Goal: Task Accomplishment & Management: Use online tool/utility

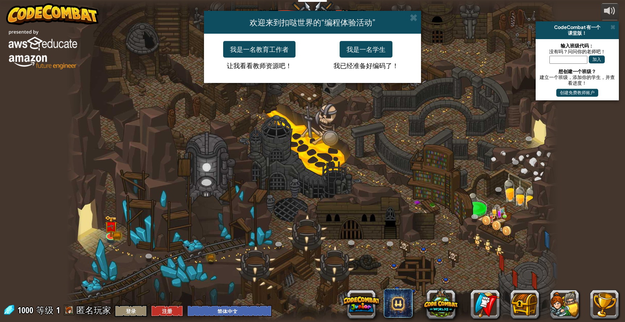
select select "zh-HANS"
click at [375, 48] on button "我是一名学生" at bounding box center [366, 49] width 53 height 17
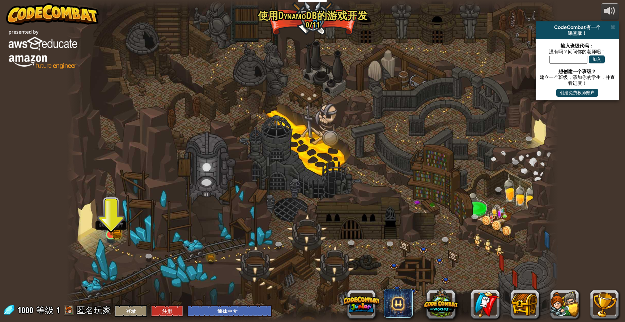
click at [109, 234] on img at bounding box center [111, 221] width 13 height 29
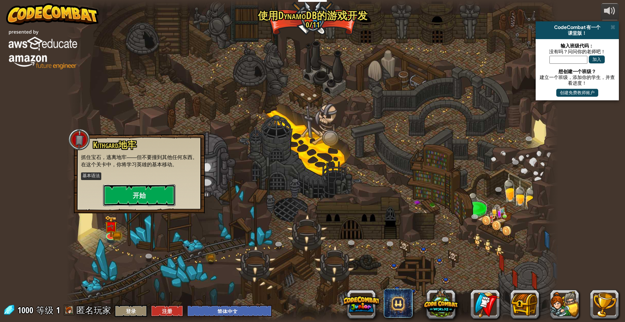
click at [144, 197] on button "开始" at bounding box center [139, 195] width 72 height 22
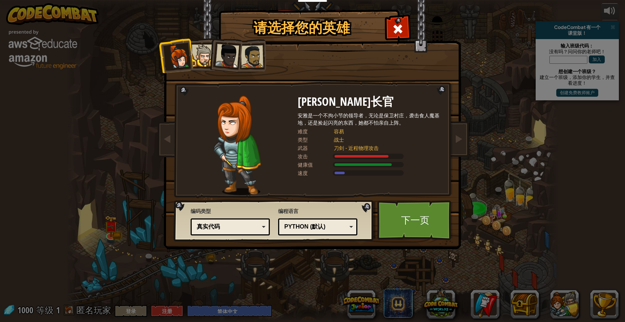
click at [202, 53] on div at bounding box center [203, 56] width 22 height 22
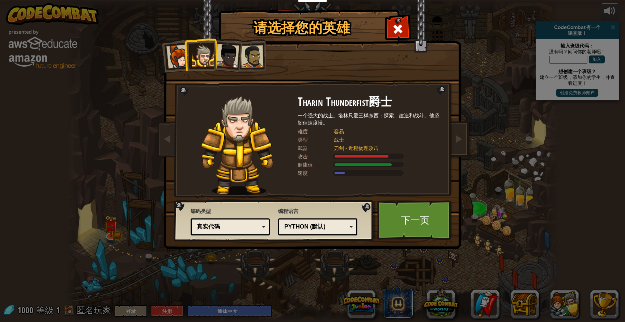
click at [221, 56] on div at bounding box center [227, 56] width 24 height 24
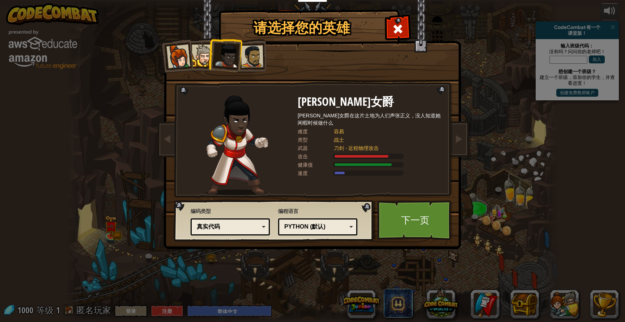
click at [194, 53] on div at bounding box center [203, 56] width 22 height 22
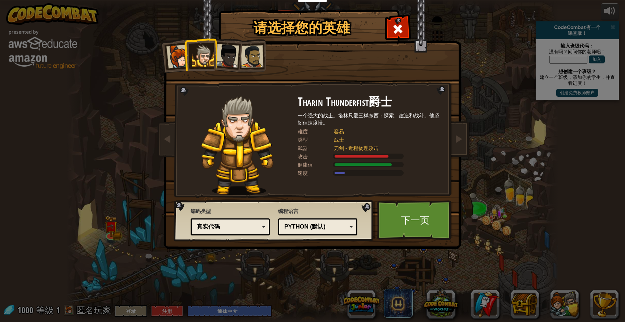
click at [323, 229] on div "Python (默认)" at bounding box center [315, 227] width 63 height 8
click at [240, 212] on span "编码类型" at bounding box center [230, 210] width 79 height 7
click at [239, 225] on div "真实代码" at bounding box center [228, 227] width 63 height 8
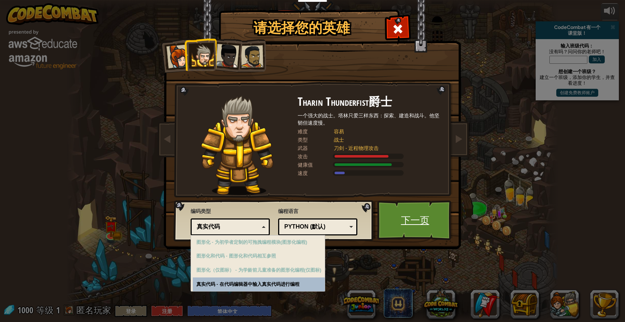
click at [394, 225] on link "下一页" at bounding box center [415, 220] width 76 height 40
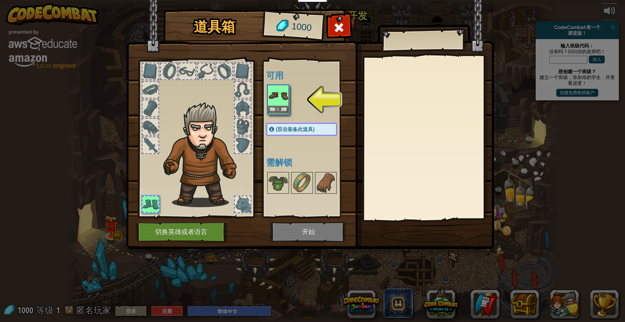
click at [280, 100] on img at bounding box center [278, 95] width 20 height 20
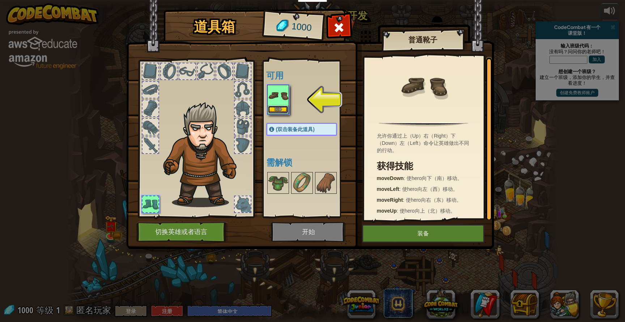
click at [281, 111] on button "装备" at bounding box center [278, 110] width 20 height 8
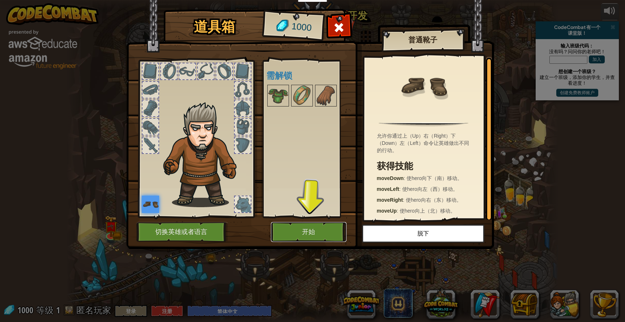
click at [281, 236] on button "开始" at bounding box center [309, 232] width 76 height 20
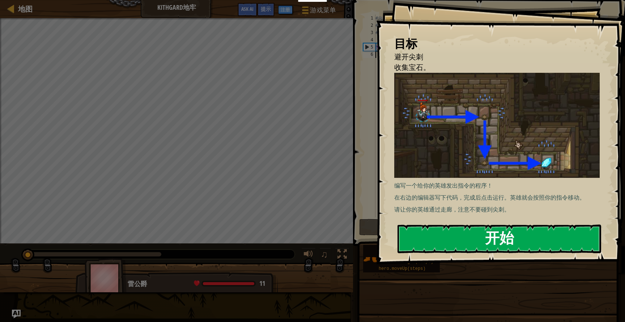
click at [473, 237] on button "开始" at bounding box center [500, 238] width 204 height 29
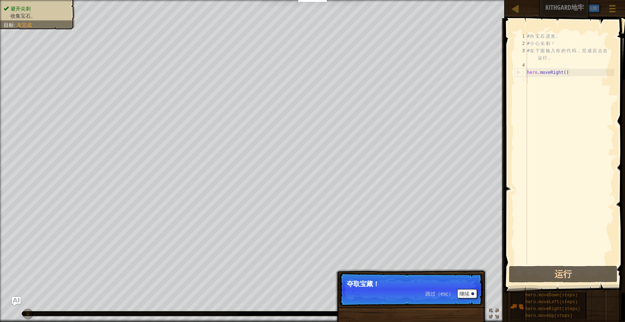
click at [554, 109] on div "# 向 宝 石 进 发 。 # 小 心 尖 刺 ！ # 在 下 面 输 入 你 的 代 码 ， 完 成 后 点 击 运 行 。 hero . moveRigh…" at bounding box center [570, 156] width 89 height 246
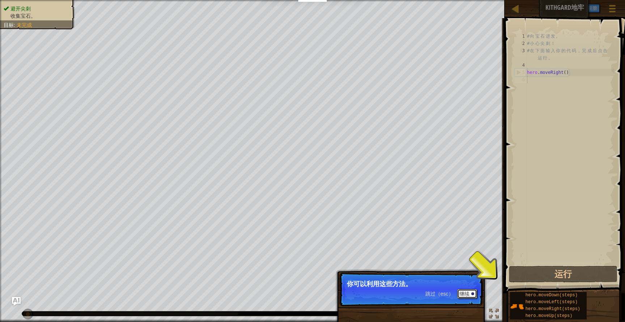
click at [470, 293] on button "继续" at bounding box center [467, 293] width 20 height 9
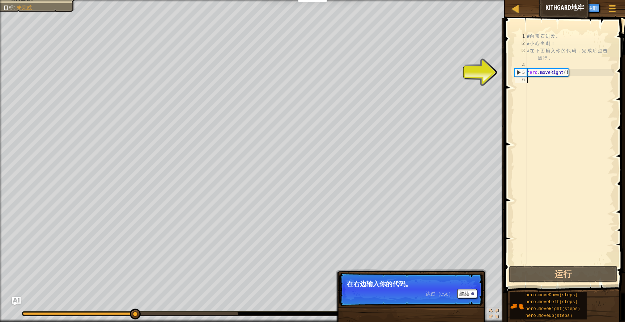
click at [542, 105] on div "# 向 宝 石 进 发 。 # 小 心 尖 刺 ！ # 在 下 面 输 入 你 的 代 码 ， 完 成 后 点 击 运 行 。 hero . moveRigh…" at bounding box center [570, 156] width 89 height 246
click at [583, 72] on div "# 向 宝 石 进 发 。 # 小 心 尖 刺 ！ # 在 下 面 输 入 你 的 代 码 ， 完 成 后 点 击 运 行 。 hero . moveRigh…" at bounding box center [570, 156] width 89 height 246
type textarea "hero.moveRight()"
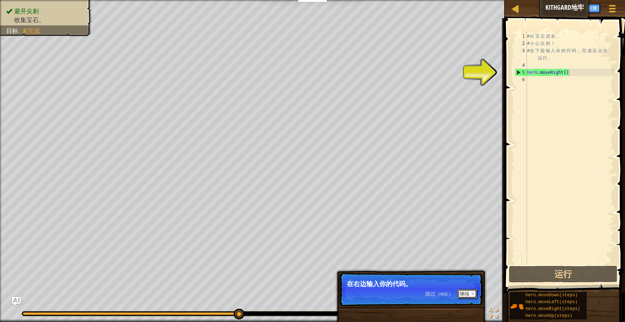
click at [470, 295] on button "继续" at bounding box center [467, 293] width 20 height 9
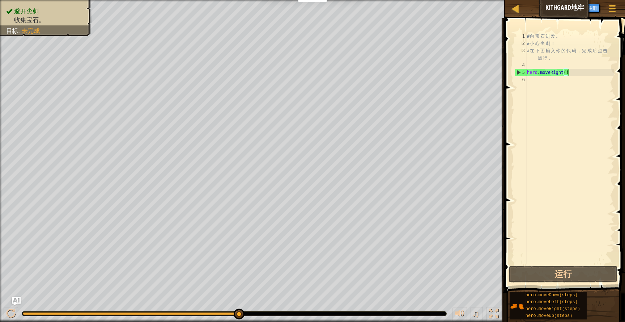
click at [592, 82] on div "# 向 宝 石 进 发 。 # 小 心 尖 刺 ！ # 在 下 面 输 入 你 的 代 码 ， 完 成 后 点 击 运 行 。 hero . moveRigh…" at bounding box center [570, 156] width 89 height 246
click at [558, 71] on div "# 向 宝 石 进 发 。 # 小 心 尖 刺 ！ # 在 下 面 输 入 你 的 代 码 ， 完 成 后 点 击 运 行 。 hero . moveRigh…" at bounding box center [570, 156] width 89 height 246
drag, startPoint x: 562, startPoint y: 72, endPoint x: 551, endPoint y: 71, distance: 10.5
click at [551, 71] on div "# 向 宝 石 进 发 。 # 小 心 尖 刺 ！ # 在 下 面 输 入 你 的 代 码 ， 完 成 后 点 击 运 行 。 hero . moveRigh…" at bounding box center [570, 156] width 89 height 246
type textarea "hero.movet()"
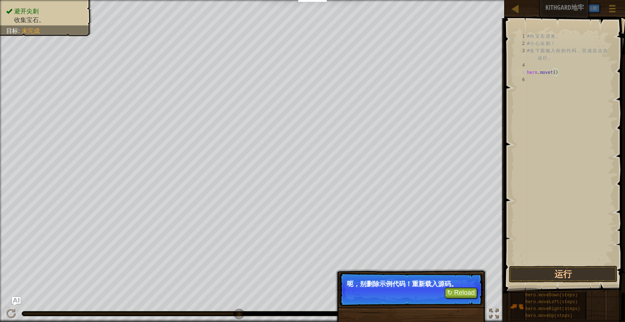
click at [585, 80] on div "# 向 宝 石 进 发 。 # 小 心 尖 刺 ！ # 在 下 面 输 入 你 的 代 码 ， 完 成 后 点 击 运 行 。 hero . movet ( )" at bounding box center [570, 156] width 89 height 246
click at [467, 290] on button "↻ Reload" at bounding box center [461, 292] width 32 height 11
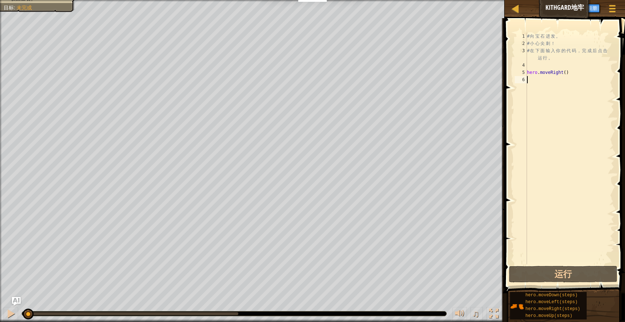
click at [577, 90] on div "# 向 宝 石 进 发 。 # 小 心 尖 刺 ！ # 在 下 面 输 入 你 的 代 码 ， 完 成 后 点 击 运 行 。 hero . moveRigh…" at bounding box center [570, 156] width 89 height 246
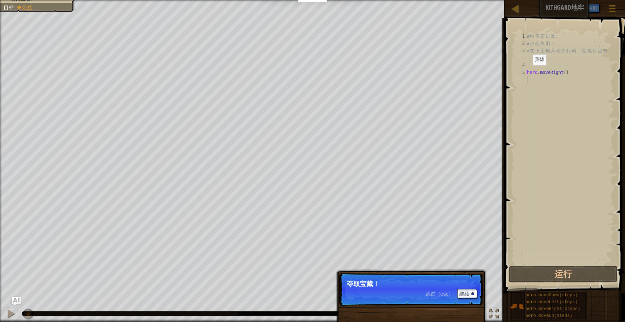
click at [415, 302] on p "跳过（esc） 继续 夺取宝藏！" at bounding box center [411, 288] width 144 height 33
click at [466, 297] on button "继续" at bounding box center [467, 293] width 20 height 9
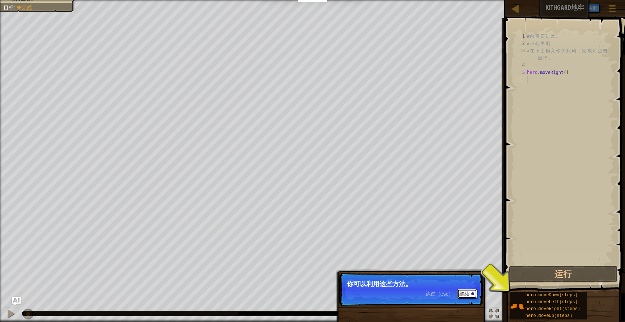
click at [473, 292] on div at bounding box center [472, 293] width 3 height 3
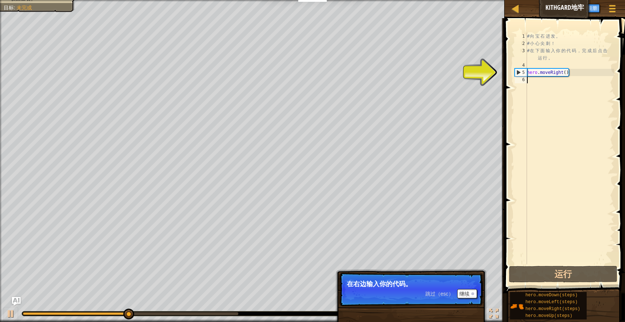
click at [541, 81] on div "# 向 宝 石 进 发 。 # 小 心 尖 刺 ！ # 在 下 面 输 入 你 的 代 码 ， 完 成 后 点 击 运 行 。 hero . moveRigh…" at bounding box center [570, 156] width 89 height 246
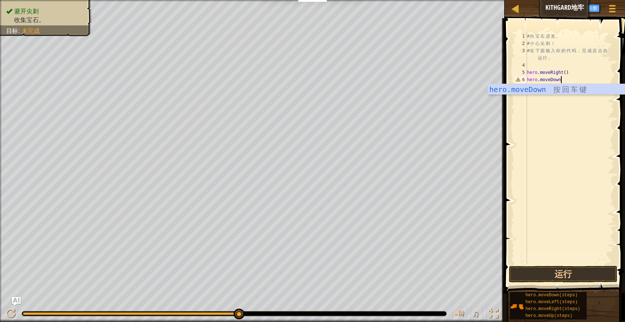
type textarea "hero.moveDown()"
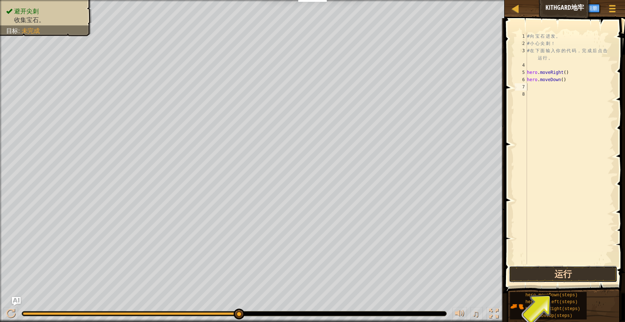
click at [541, 274] on button "运行" at bounding box center [563, 274] width 109 height 17
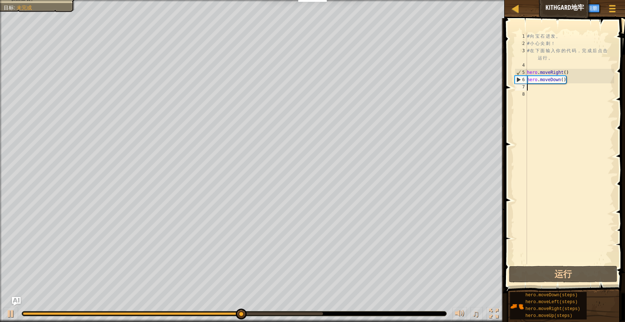
click at [569, 99] on div "# 向 宝 石 进 发 。 # 小 心 尖 刺 ！ # 在 下 面 输 入 你 的 代 码 ， 完 成 后 点 击 运 行 。 hero . moveRigh…" at bounding box center [570, 156] width 89 height 246
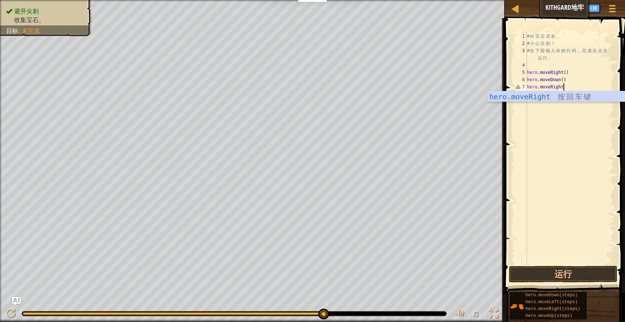
scroll to position [3, 3]
type textarea "hero.moveRight()"
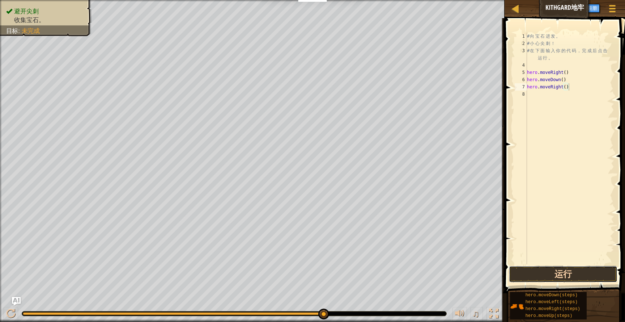
click at [546, 274] on button "运行" at bounding box center [563, 274] width 109 height 17
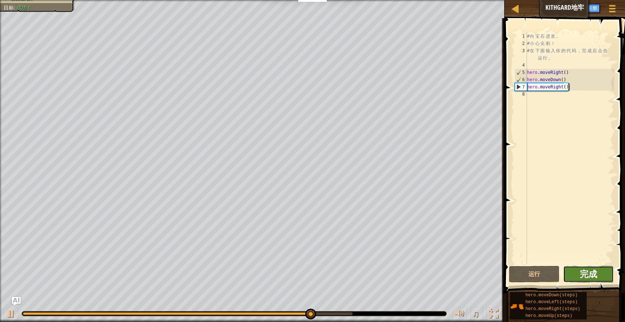
click at [591, 269] on span "完成" at bounding box center [588, 274] width 17 height 12
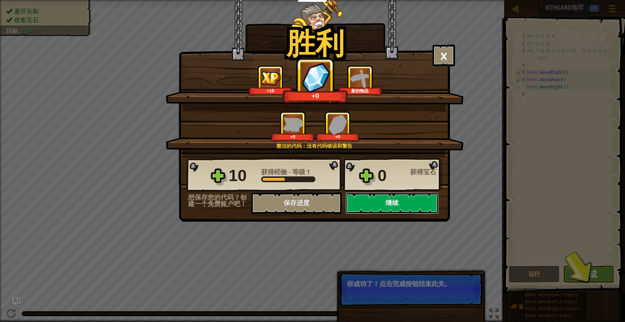
click at [388, 203] on button "继续" at bounding box center [392, 203] width 93 height 22
select select "zh-HANS"
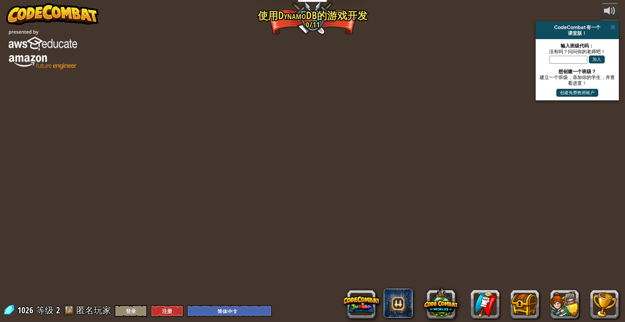
select select "zh-HANS"
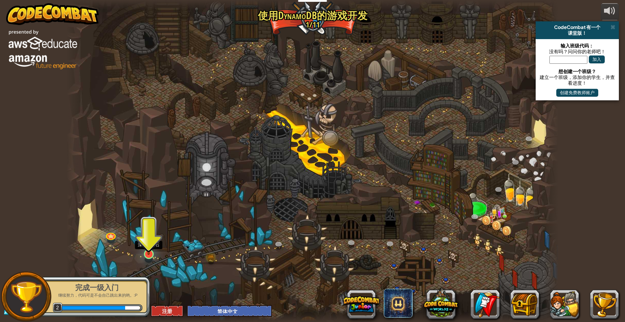
click at [153, 251] on img at bounding box center [148, 240] width 13 height 30
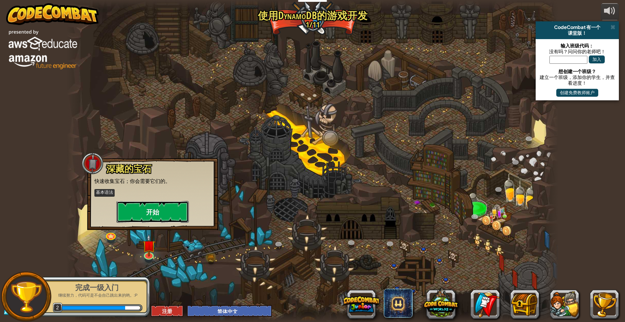
click at [158, 209] on button "开始" at bounding box center [153, 212] width 72 height 22
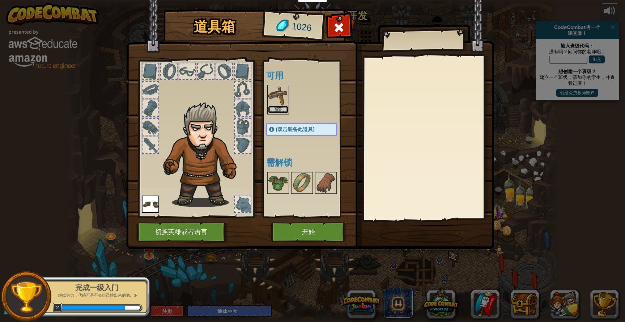
click at [281, 110] on button "装备" at bounding box center [278, 110] width 20 height 8
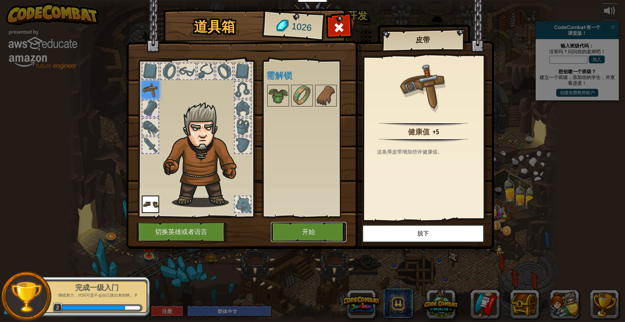
click at [303, 223] on button "开始" at bounding box center [309, 232] width 76 height 20
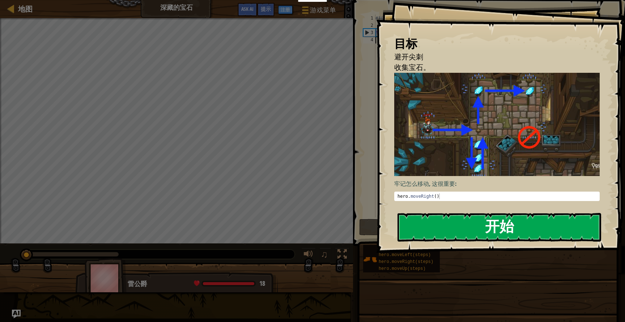
click at [453, 230] on button "开始" at bounding box center [500, 227] width 204 height 29
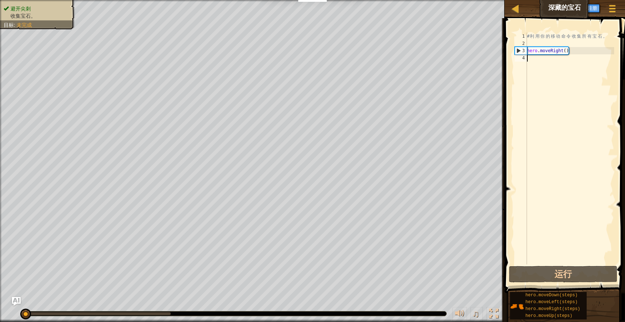
click at [542, 105] on div "# 利 用 你 的 移 动 命 令 收 集 所 有 宝 石 。 hero . moveRight ( )" at bounding box center [570, 156] width 89 height 246
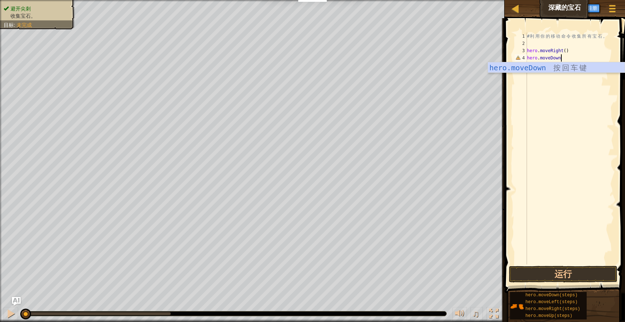
scroll to position [3, 3]
type textarea "hero.moveDown()"
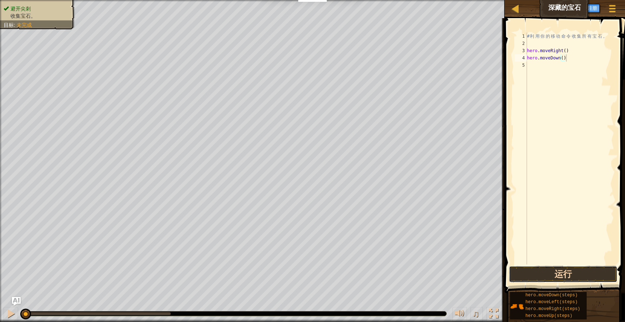
click at [546, 278] on button "运行" at bounding box center [563, 274] width 109 height 17
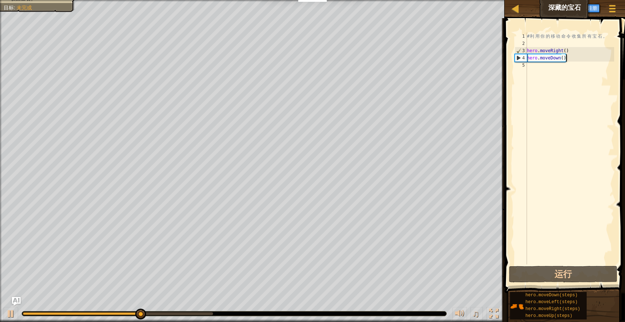
scroll to position [3, 0]
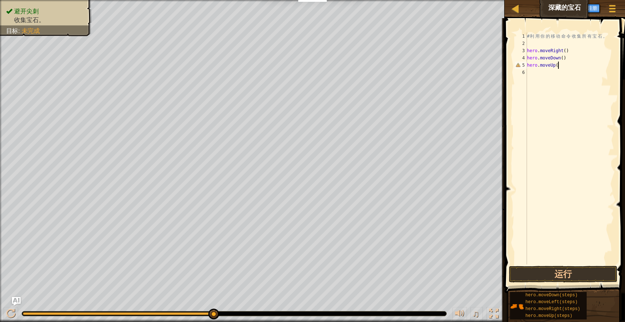
type textarea "hero.moveUp()"
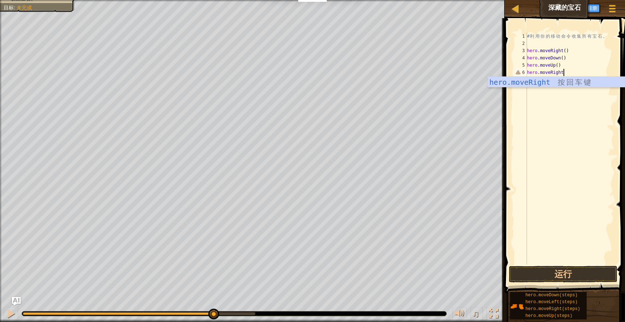
scroll to position [3, 3]
type textarea "hero.moveRight()"
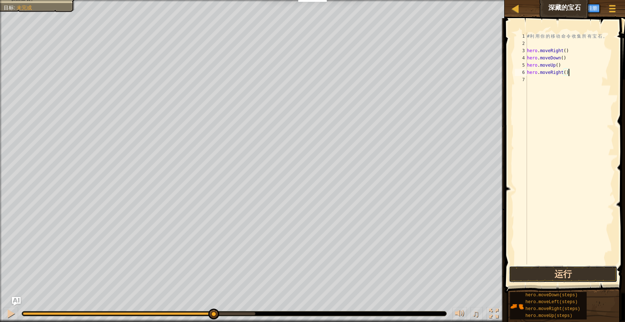
click at [555, 272] on button "运行" at bounding box center [563, 274] width 109 height 17
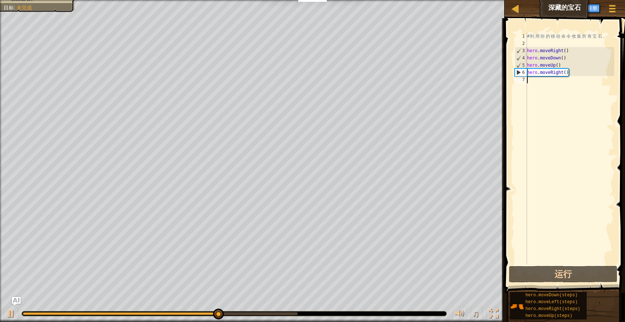
click at [566, 85] on div "# 利 用 你 的 移 动 命 令 收 集 所 有 宝 石 。 hero . moveRight ( ) hero . moveDown ( ) hero .…" at bounding box center [570, 156] width 89 height 246
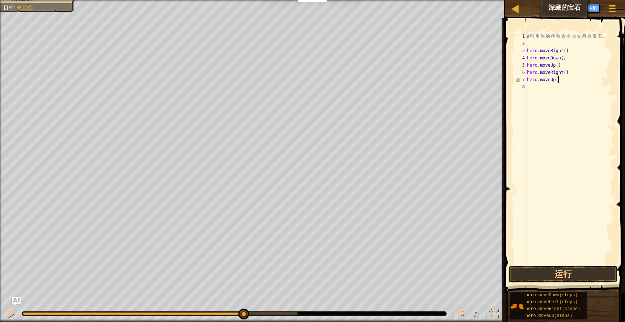
scroll to position [3, 3]
type textarea "hero.moveUp()"
type textarea "hero.moveLef"
click at [572, 280] on button "运行" at bounding box center [563, 274] width 109 height 17
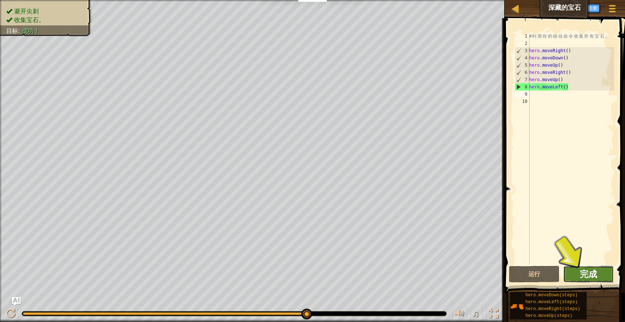
click at [589, 279] on span "完成" at bounding box center [588, 274] width 17 height 12
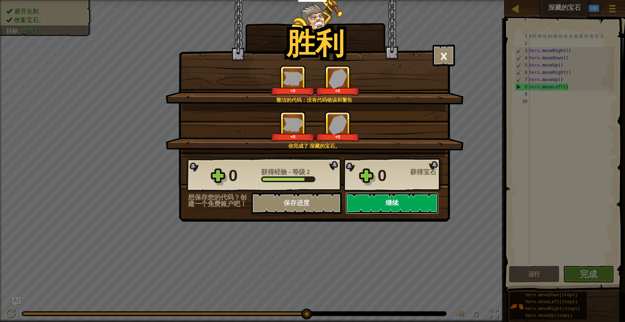
click at [381, 206] on button "继续" at bounding box center [392, 203] width 93 height 22
select select "zh-HANS"
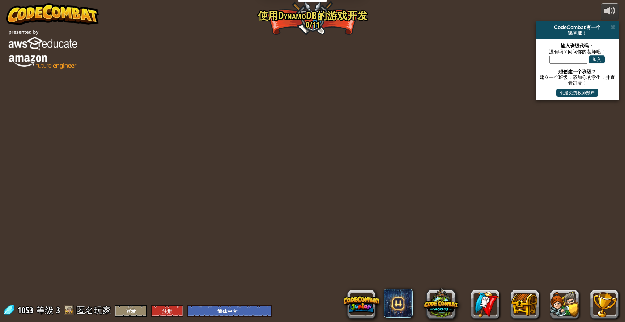
select select "zh-HANS"
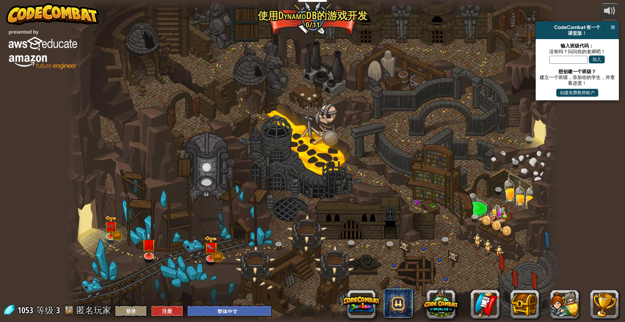
click at [612, 26] on span at bounding box center [613, 27] width 5 height 6
select select "zh-HANS"
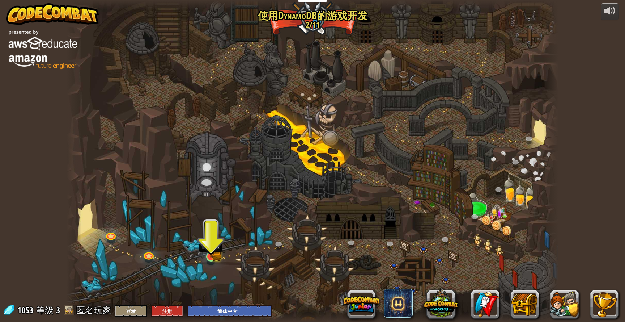
click at [209, 254] on img at bounding box center [210, 243] width 13 height 29
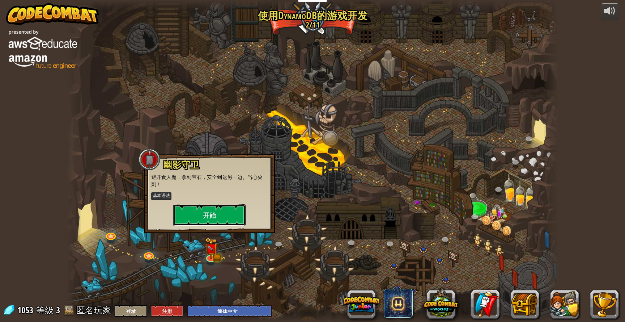
click at [214, 216] on button "开始" at bounding box center [209, 215] width 72 height 22
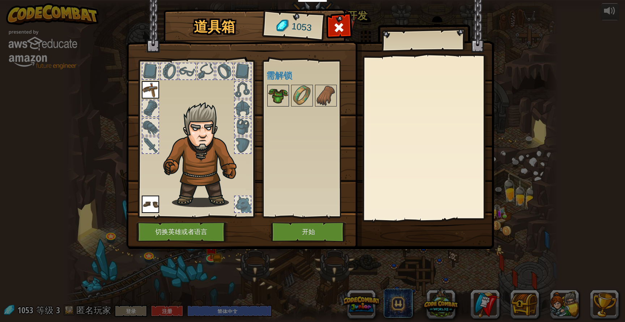
click at [277, 98] on img at bounding box center [278, 95] width 20 height 20
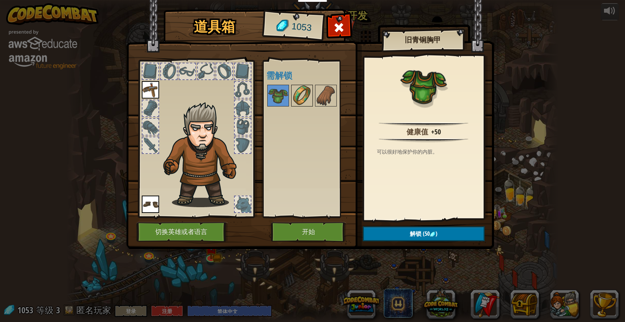
click at [305, 98] on img at bounding box center [302, 95] width 20 height 20
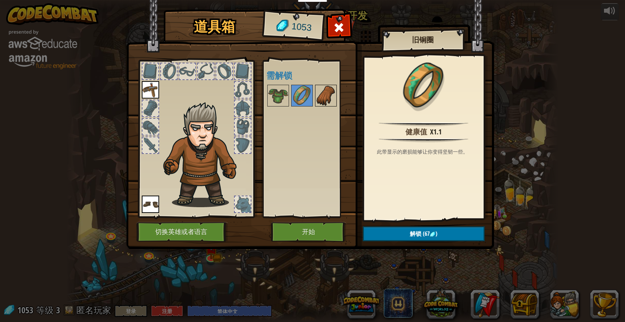
click at [321, 97] on img at bounding box center [326, 95] width 20 height 20
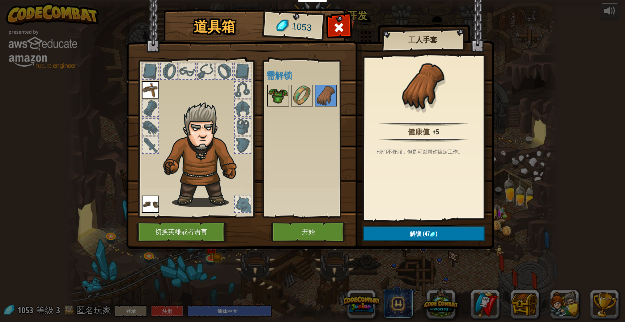
click at [275, 95] on img at bounding box center [278, 95] width 20 height 20
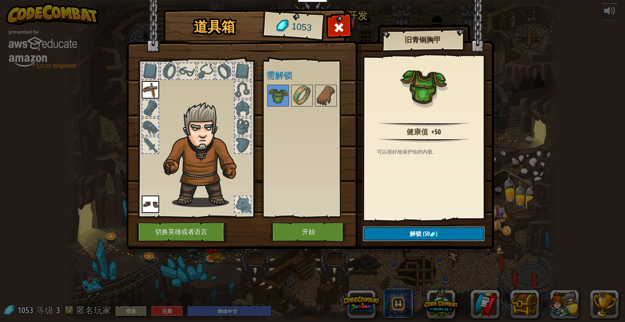
click at [390, 236] on button "解锁 (50 )" at bounding box center [424, 233] width 122 height 15
click at [297, 101] on img at bounding box center [302, 95] width 20 height 20
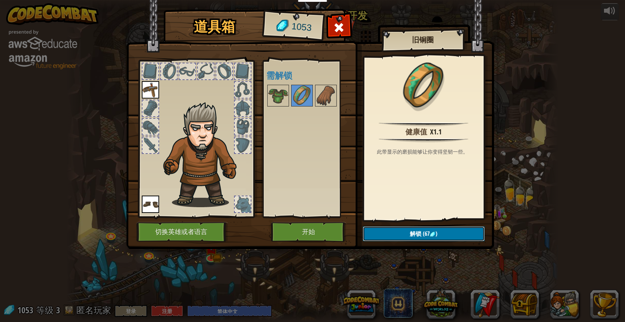
click at [382, 228] on button "解锁 (67 )" at bounding box center [424, 233] width 122 height 15
click at [388, 236] on button "确认" at bounding box center [424, 233] width 122 height 15
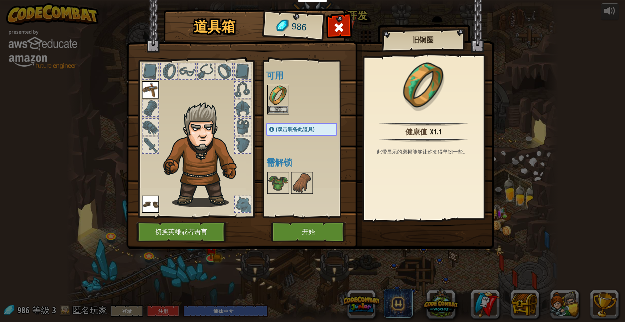
click at [280, 90] on img at bounding box center [278, 95] width 20 height 20
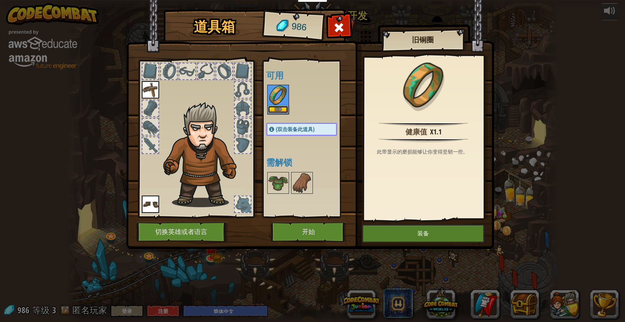
click at [281, 107] on button "装备" at bounding box center [278, 110] width 20 height 8
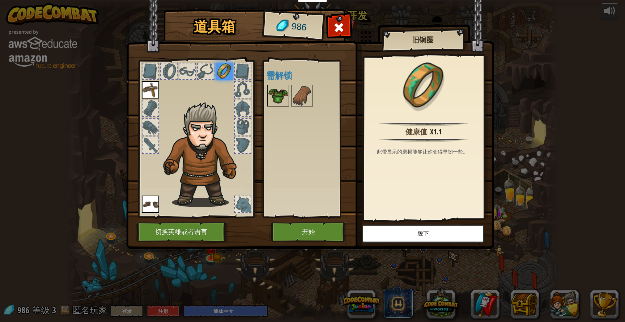
click at [279, 98] on img at bounding box center [278, 95] width 20 height 20
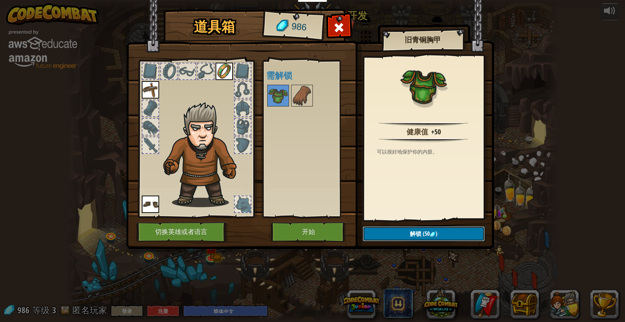
click at [409, 237] on button "解锁 (50 )" at bounding box center [424, 233] width 122 height 15
click at [409, 236] on button "确认" at bounding box center [424, 233] width 122 height 15
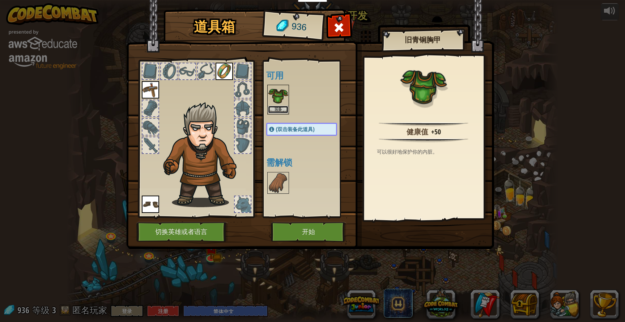
click at [283, 106] on button "装备" at bounding box center [278, 110] width 20 height 8
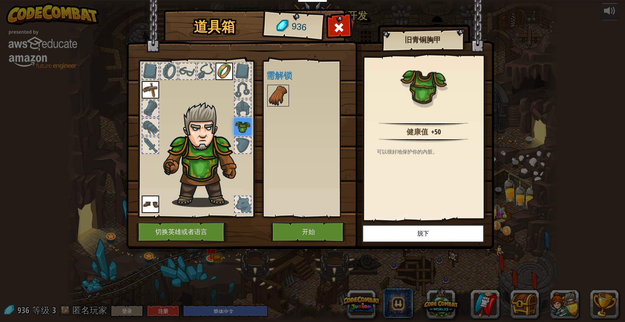
click at [281, 101] on img at bounding box center [278, 95] width 20 height 20
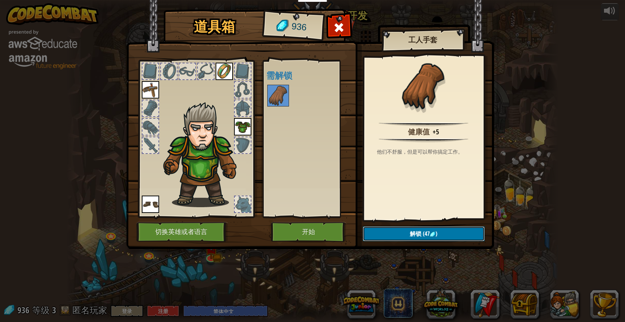
click at [416, 233] on span "解锁" at bounding box center [416, 233] width 12 height 8
click at [414, 231] on button "确认" at bounding box center [424, 233] width 122 height 15
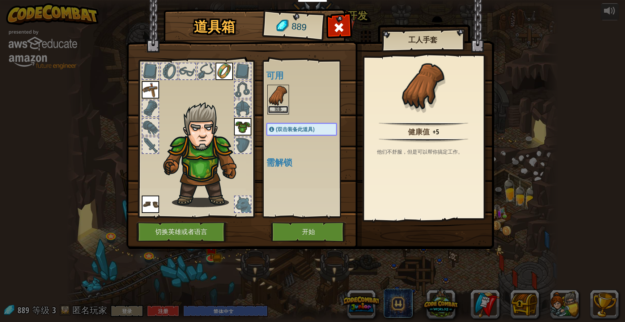
click at [277, 106] on button "装备" at bounding box center [278, 110] width 20 height 8
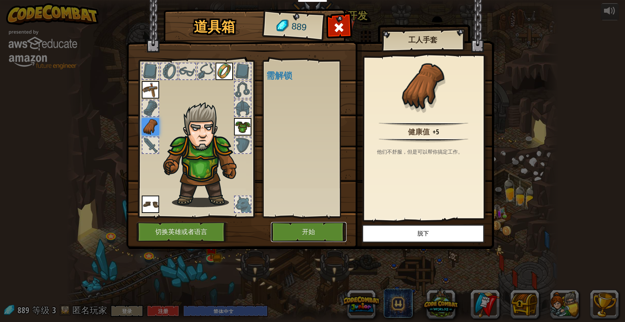
click at [312, 231] on button "开始" at bounding box center [309, 232] width 76 height 20
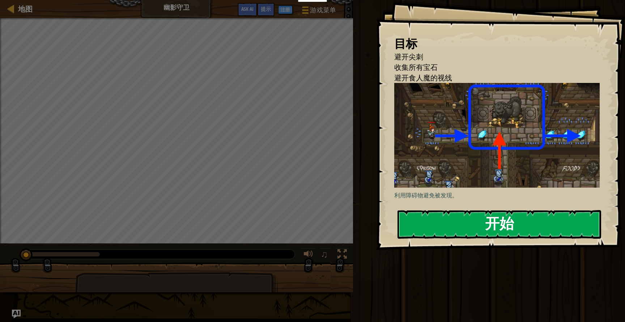
click at [462, 228] on button "开始" at bounding box center [500, 224] width 204 height 29
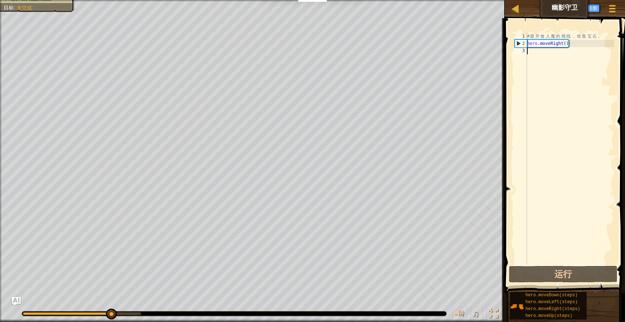
click at [547, 63] on div "# 避 开 食 人 魔 的 视 线 ， 收 集 宝 石 。 hero . moveRight ( )" at bounding box center [570, 156] width 89 height 246
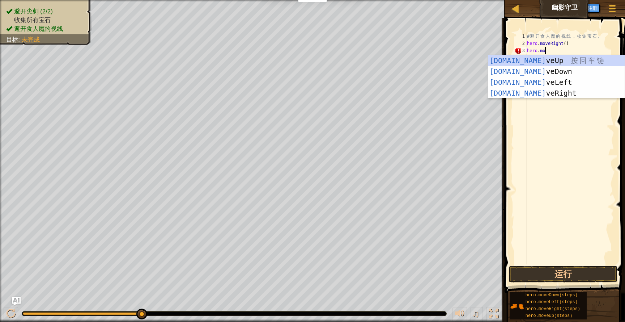
scroll to position [3, 1]
type textarea "hero.mov"
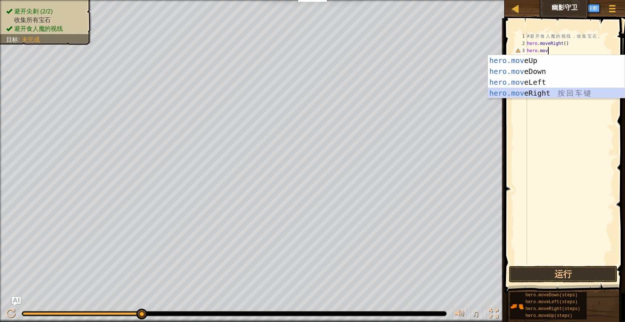
scroll to position [3, 0]
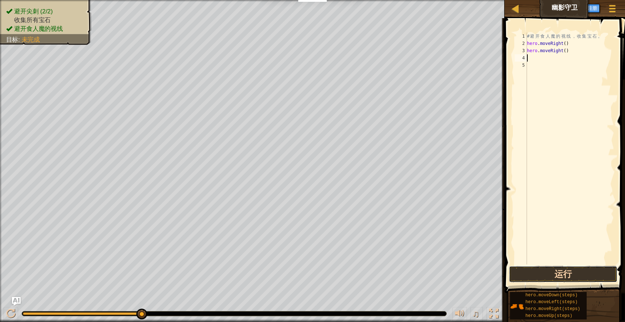
click at [563, 271] on button "运行" at bounding box center [563, 274] width 109 height 17
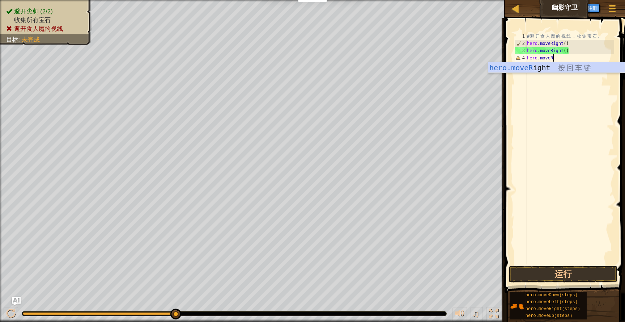
type textarea "hero.moveRi"
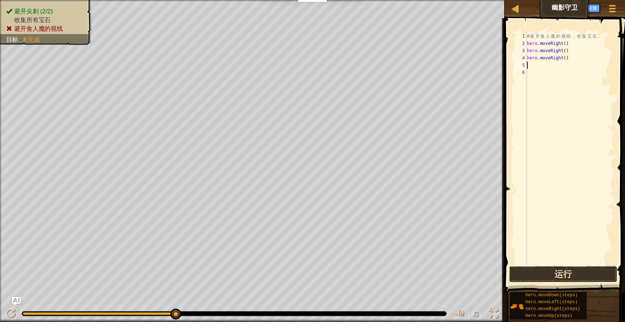
click at [546, 278] on button "运行" at bounding box center [563, 274] width 109 height 17
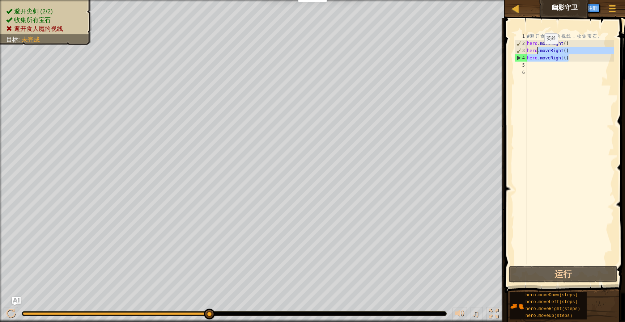
drag, startPoint x: 577, startPoint y: 56, endPoint x: 540, endPoint y: 51, distance: 36.9
click at [541, 51] on div "# 避 开 食 人 魔 的 视 线 ， 收 集 宝 石 。 hero . moveRight ( ) hero . moveRight ( ) hero . …" at bounding box center [570, 156] width 89 height 246
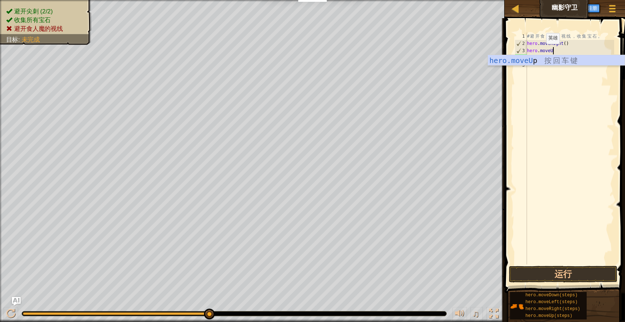
type textarea "hero.moveUp"
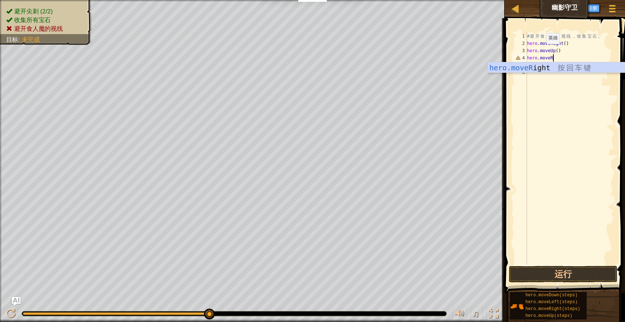
type textarea "hero.moveRi"
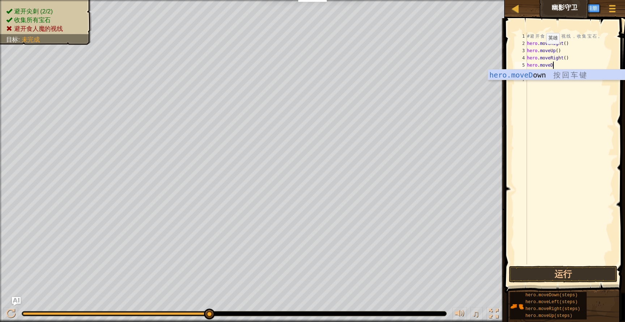
type textarea "hero.moveDo"
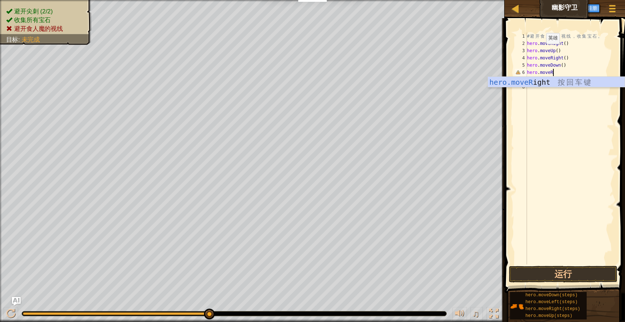
type textarea "hero.moveRi"
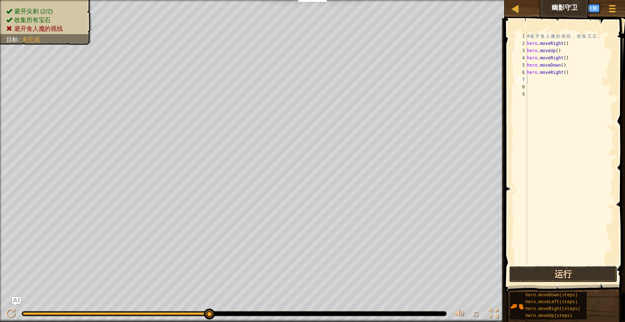
click at [566, 270] on button "运行" at bounding box center [563, 274] width 109 height 17
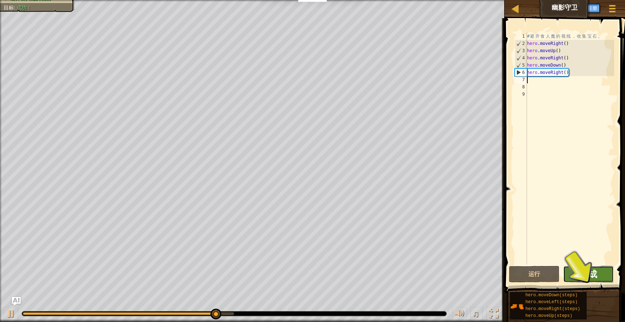
click at [584, 275] on span "完成" at bounding box center [588, 274] width 17 height 12
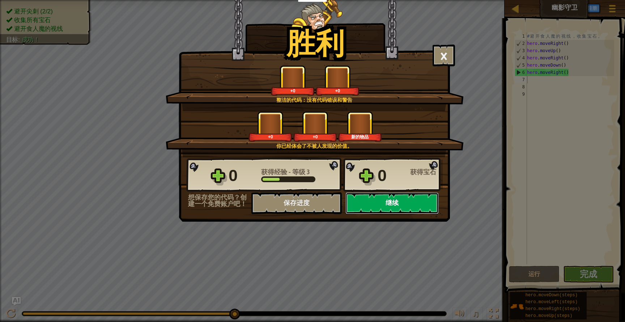
click at [374, 204] on button "继续" at bounding box center [392, 203] width 93 height 22
select select "zh-HANS"
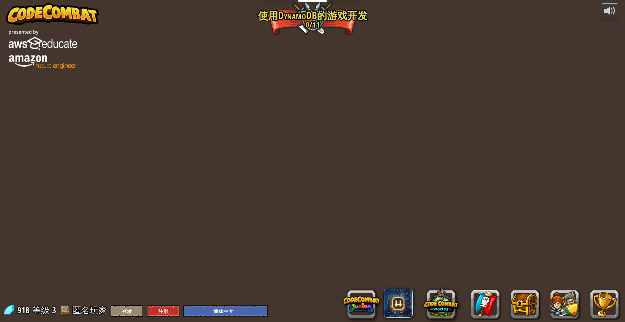
select select "zh-HANS"
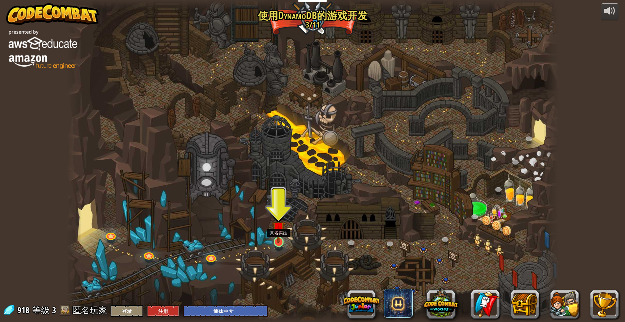
click at [278, 242] on img at bounding box center [278, 228] width 13 height 30
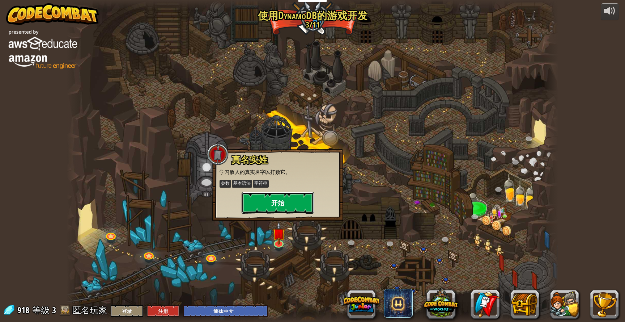
click at [280, 209] on button "开始" at bounding box center [278, 203] width 72 height 22
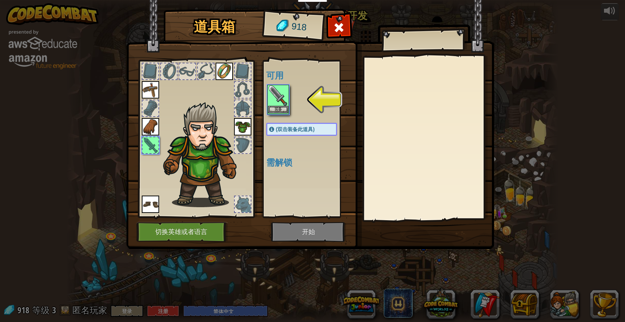
click at [279, 96] on img at bounding box center [278, 95] width 20 height 20
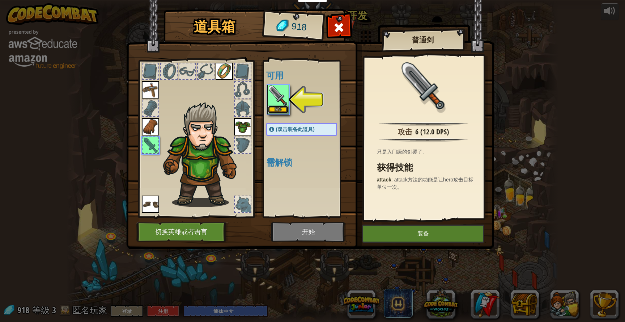
click at [280, 111] on button "装备" at bounding box center [278, 110] width 20 height 8
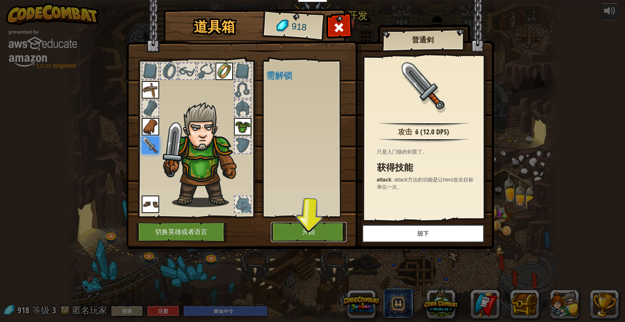
click at [333, 234] on button "开始" at bounding box center [309, 232] width 76 height 20
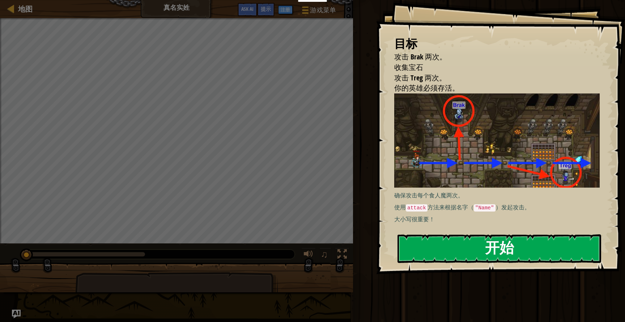
click at [444, 248] on button "开始" at bounding box center [500, 248] width 204 height 29
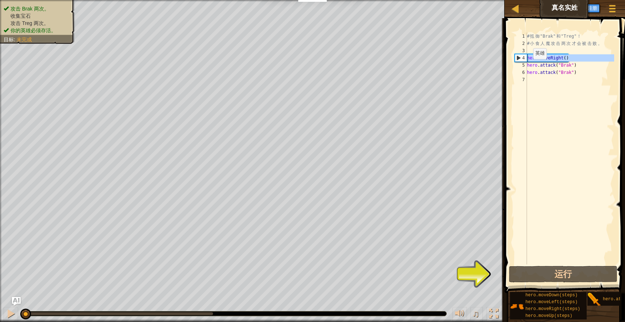
click at [518, 60] on div "4" at bounding box center [521, 57] width 12 height 7
click at [574, 75] on div "# 抵 御 "Brak" 和 "Treg" ！ # 小 食 人 魔 攻 击 两 次 才 会 被 击 败 。 hero . moveRight ( ) hero…" at bounding box center [570, 156] width 89 height 246
type textarea "hero.attack("Brak")"
click at [562, 91] on div "# 抵 御 "Brak" 和 "Treg" ！ # 小 食 人 魔 攻 击 两 次 才 会 被 击 败 。 hero . moveRight ( ) hero…" at bounding box center [570, 156] width 89 height 246
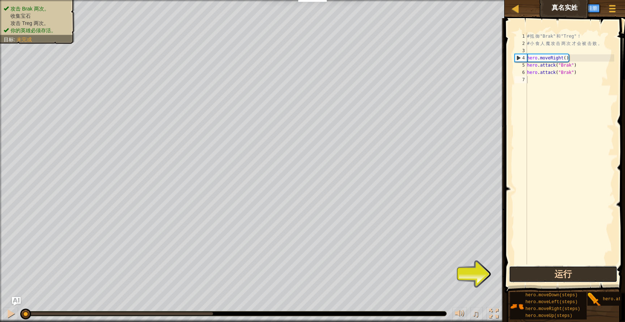
click at [551, 271] on button "运行" at bounding box center [563, 274] width 109 height 17
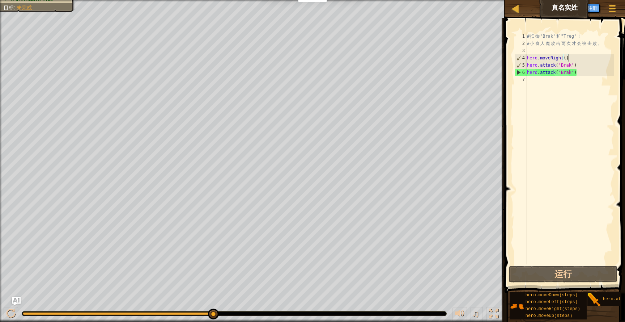
drag, startPoint x: 572, startPoint y: 60, endPoint x: 524, endPoint y: 60, distance: 48.1
click at [524, 60] on div "1 2 3 4 5 6 7 # 抵 御 "Brak" 和 "Treg" ！ # 小 食 人 魔 攻 击 两 次 才 会 被 击 败 。 hero . move…" at bounding box center [563, 149] width 101 height 232
type textarea "hero.moveRight()"
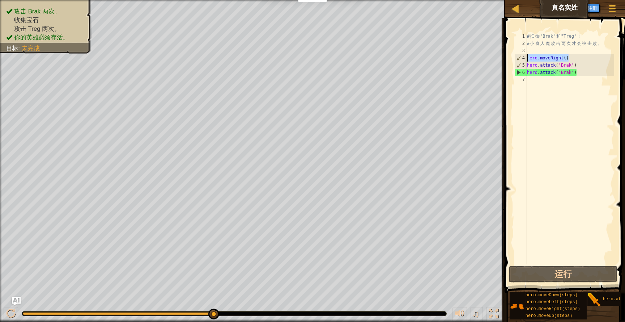
click at [542, 82] on div "# 抵 御 "Brak" 和 "Treg" ！ # 小 食 人 魔 攻 击 两 次 才 会 被 击 败 。 hero . moveRight ( ) hero…" at bounding box center [570, 156] width 89 height 246
paste textarea "hero.moveRight()"
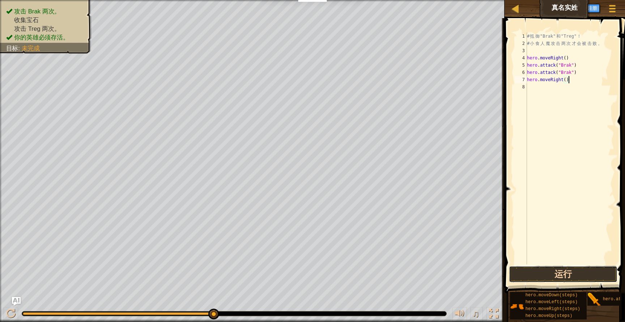
click at [560, 273] on button "运行" at bounding box center [563, 274] width 109 height 17
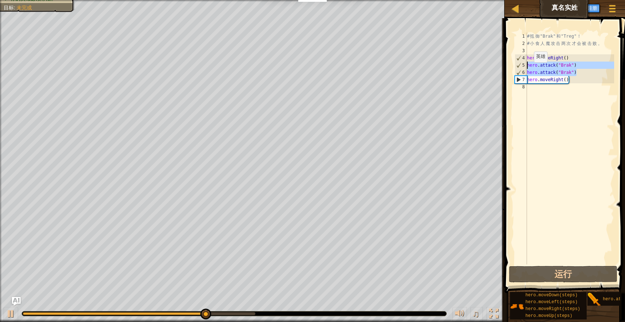
drag, startPoint x: 584, startPoint y: 70, endPoint x: 515, endPoint y: 62, distance: 69.6
click at [515, 62] on div "hero.moveRight() 1 2 3 4 5 6 7 8 # 抵 御 "Brak" 和 "Treg" ！ # 小 食 人 魔 攻 击 两 次 才 会 …" at bounding box center [563, 149] width 101 height 232
type textarea "hero.attack("Brak") hero.attack("Brak")"
click at [551, 99] on div "# 抵 御 "Brak" 和 "Treg" ！ # 小 食 人 魔 攻 击 两 次 才 会 被 击 败 。 hero . moveRight ( ) hero…" at bounding box center [570, 156] width 89 height 246
paste textarea "hero.attack("Brak")"
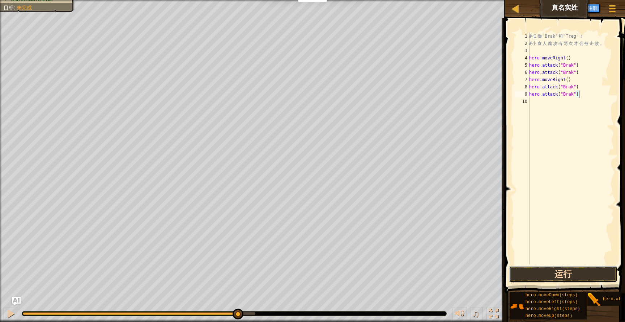
click at [554, 280] on button "运行" at bounding box center [563, 274] width 109 height 17
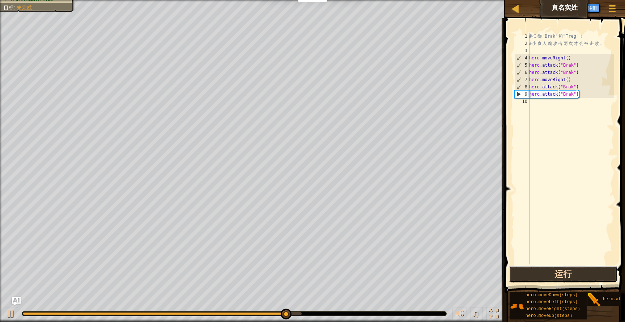
click at [554, 280] on button "运行" at bounding box center [563, 274] width 109 height 17
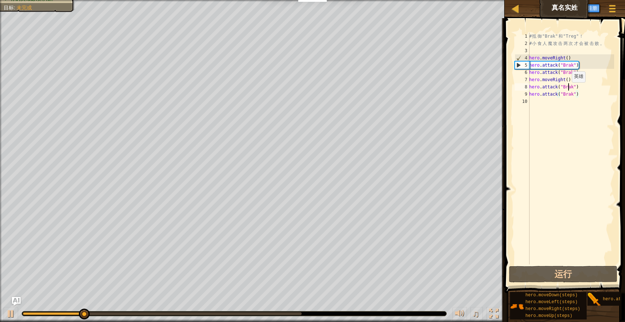
click at [568, 89] on div "# 抵 御 "Brak" 和 "Treg" ！ # 小 食 人 魔 攻 击 两 次 才 会 被 击 败 。 hero . moveRight ( ) hero…" at bounding box center [571, 156] width 86 height 246
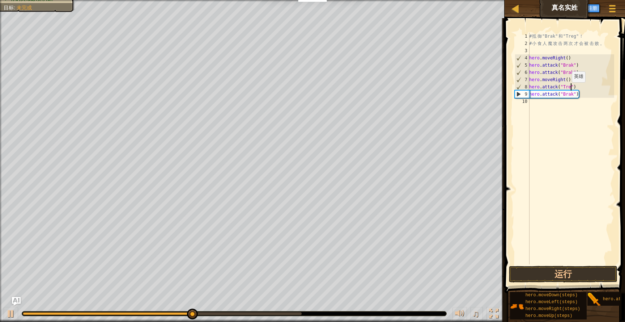
scroll to position [3, 4]
click at [568, 89] on div "# 抵 御 "Brak" 和 "Treg" ！ # 小 食 人 魔 攻 击 两 次 才 会 被 击 败 。 hero . moveRight ( ) hero…" at bounding box center [571, 156] width 86 height 246
click at [568, 93] on div "# 抵 御 "Brak" 和 "Treg" ！ # 小 食 人 魔 攻 击 两 次 才 会 被 击 败 。 hero . moveRight ( ) hero…" at bounding box center [571, 156] width 86 height 246
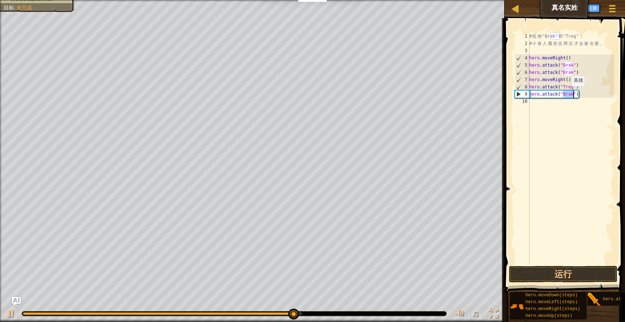
paste textarea "Treg"
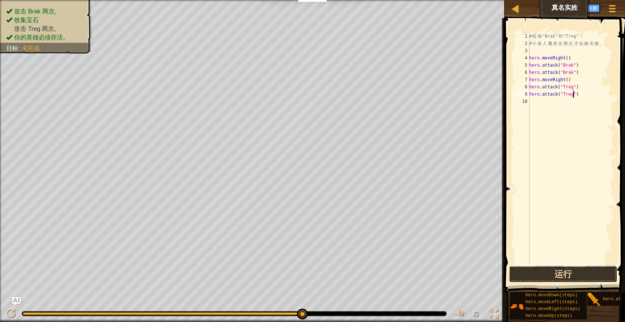
click at [563, 275] on button "运行" at bounding box center [563, 274] width 109 height 17
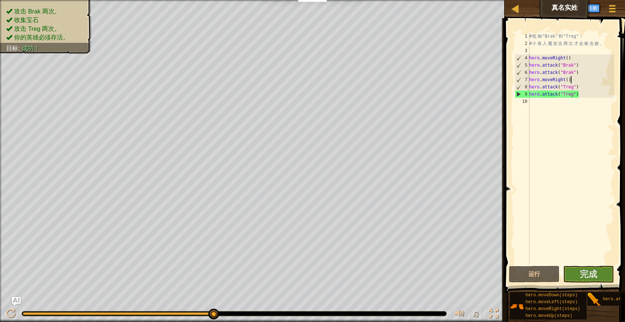
drag, startPoint x: 576, startPoint y: 80, endPoint x: 505, endPoint y: 80, distance: 70.9
click at [505, 80] on div "hero.attack("Treg") 1 2 3 4 5 6 7 8 9 10 # 抵 御 "Brak" 和 "Treg" ！ # 小 食 人 魔 攻 击 …" at bounding box center [564, 170] width 123 height 296
type textarea "hero.moveRight()"
click at [559, 112] on div "# 抵 御 "Brak" 和 "Treg" ！ # 小 食 人 魔 攻 击 两 次 才 会 被 击 败 。 hero . moveRight ( ) hero…" at bounding box center [571, 156] width 86 height 246
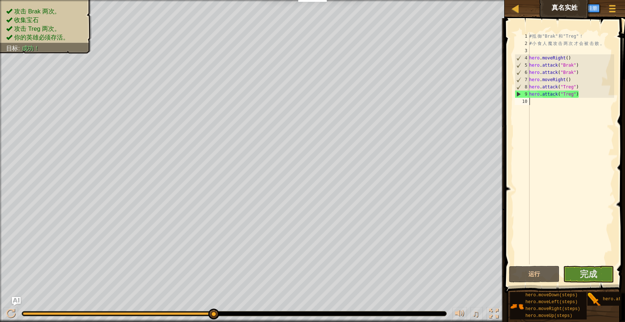
scroll to position [3, 0]
paste textarea "hero.moveRight()"
type textarea "hero.moveRight()"
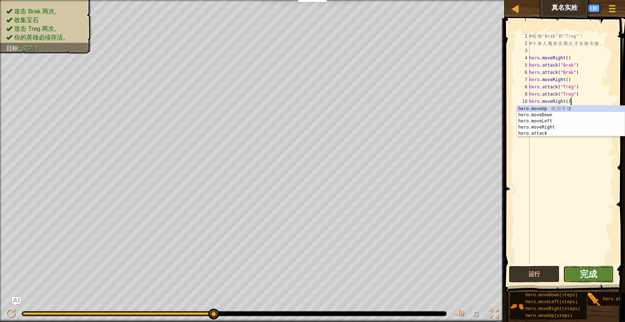
click at [584, 272] on span "完成" at bounding box center [588, 274] width 17 height 12
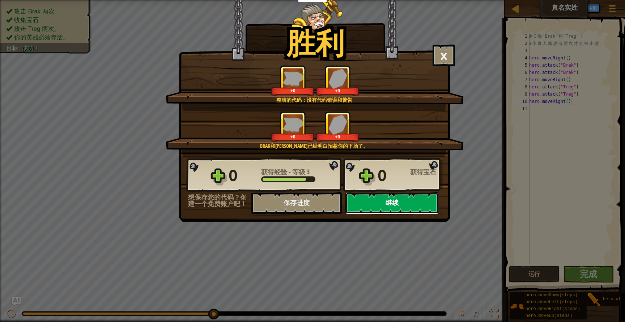
click at [372, 200] on button "继续" at bounding box center [392, 203] width 93 height 22
select select "zh-HANS"
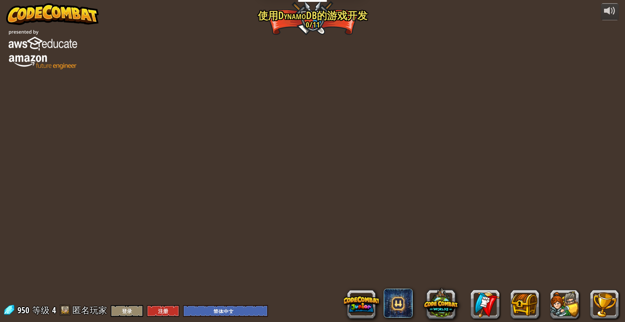
select select "zh-HANS"
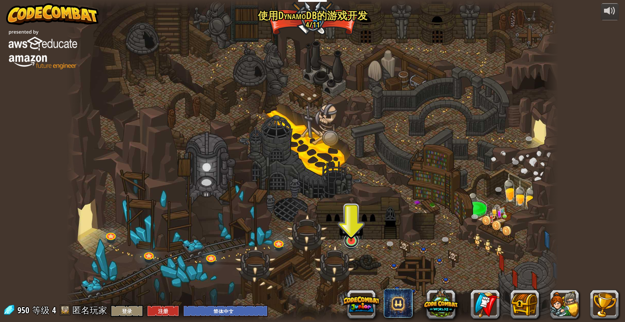
click at [350, 241] on link at bounding box center [351, 240] width 14 height 14
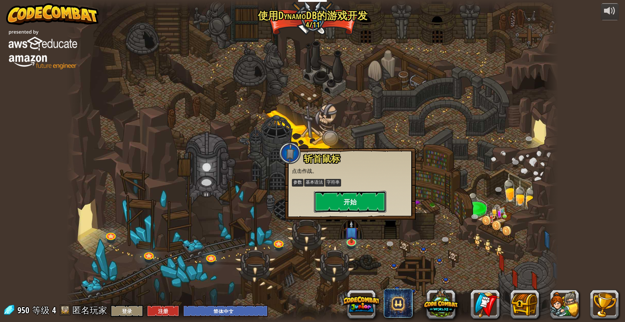
click at [347, 203] on button "开始" at bounding box center [350, 202] width 72 height 22
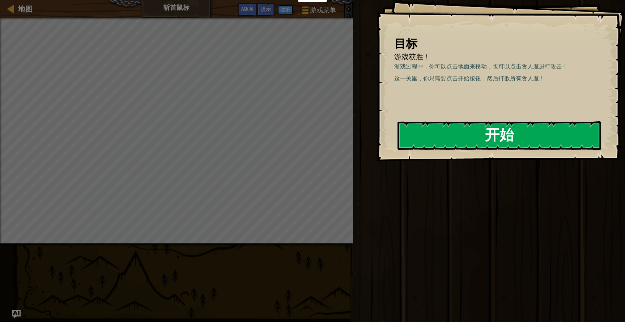
click at [462, 143] on button "开始" at bounding box center [500, 135] width 204 height 29
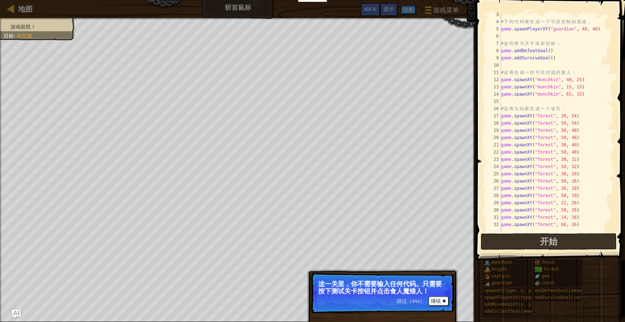
scroll to position [29, 0]
click at [592, 227] on div "# 下 列 代 码 将 生 成 一 个 可 供 控 制 的 英 雄 ： game . spawnPlayerXY ( "guardian" , 40 , 40…" at bounding box center [557, 130] width 115 height 232
click at [440, 301] on button "继续" at bounding box center [439, 300] width 20 height 9
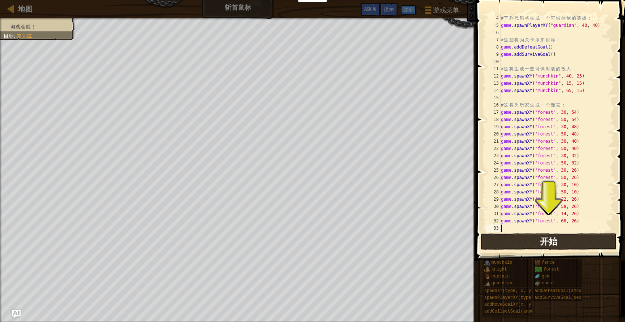
click at [544, 234] on button "开始" at bounding box center [549, 241] width 136 height 17
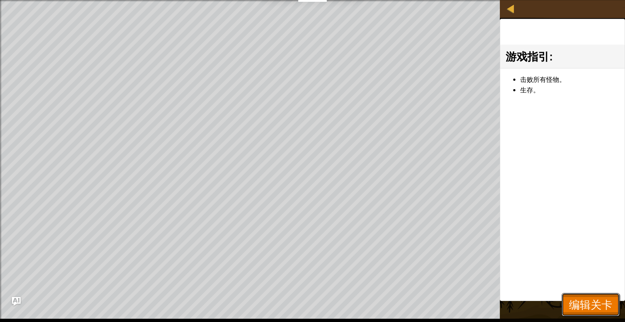
click at [593, 310] on span "编辑关卡" at bounding box center [590, 304] width 43 height 15
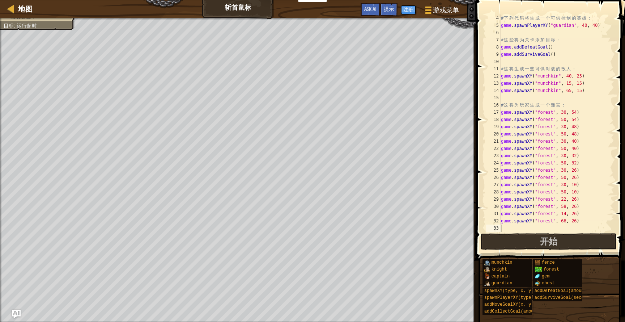
click at [544, 23] on div "# 下 列 代 码 将 生 成 一 个 可 供 控 制 的 英 雄 ： game . spawnPlayerXY ( "guardian" , 40 , 40…" at bounding box center [557, 130] width 115 height 232
click at [534, 24] on div "# 下 列 代 码 将 生 成 一 个 可 供 控 制 的 英 雄 ： game . spawnPlayerXY ( "guardian" , 40 , 40…" at bounding box center [557, 130] width 115 height 232
click at [528, 48] on div "# 下 列 代 码 将 生 成 一 个 可 供 控 制 的 英 雄 ： game . spawnPlayerXY ( "guardian" , 40 , 40…" at bounding box center [557, 130] width 115 height 232
click at [528, 54] on div "# 下 列 代 码 将 生 成 一 个 可 供 控 制 的 英 雄 ： game . spawnPlayerXY ( "guardian" , 40 , 40…" at bounding box center [557, 130] width 115 height 232
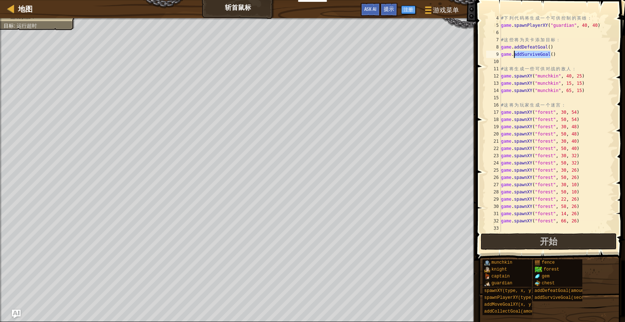
click at [528, 54] on div "# 下 列 代 码 将 生 成 一 个 可 供 控 制 的 英 雄 ： game . spawnPlayerXY ( "guardian" , 40 , 40…" at bounding box center [557, 130] width 115 height 232
click at [528, 75] on div "# 下 列 代 码 将 生 成 一 个 可 供 控 制 的 英 雄 ： game . spawnPlayerXY ( "guardian" , 40 , 40…" at bounding box center [557, 130] width 115 height 232
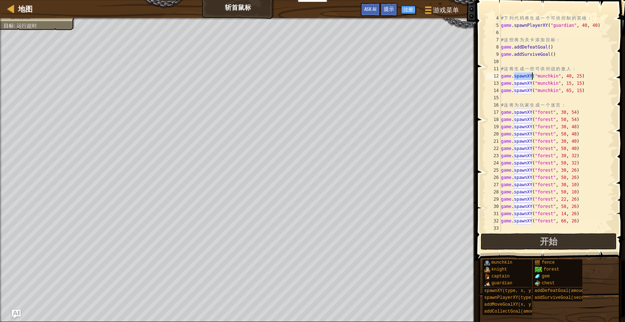
click at [529, 90] on div "# 下 列 代 码 将 生 成 一 个 可 供 控 制 的 英 雄 ： game . spawnPlayerXY ( "guardian" , 40 , 40…" at bounding box center [557, 130] width 115 height 232
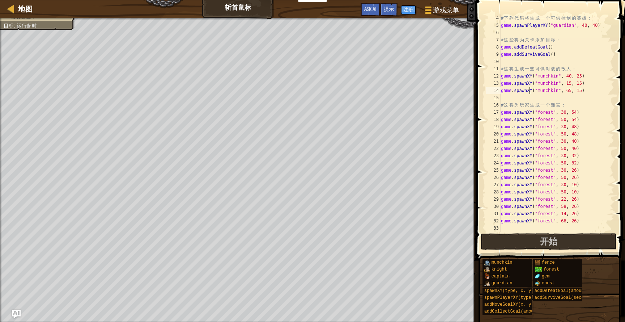
click at [529, 117] on div "# 下 列 代 码 将 生 成 一 个 可 供 控 制 的 英 雄 ： game . spawnPlayerXY ( "guardian" , 40 , 40…" at bounding box center [557, 130] width 115 height 232
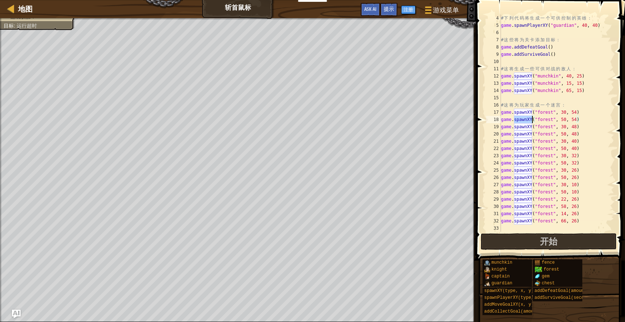
click at [529, 137] on div "# 下 列 代 码 将 生 成 一 个 可 供 控 制 的 英 雄 ： game . spawnPlayerXY ( "guardian" , 40 , 40…" at bounding box center [557, 130] width 115 height 232
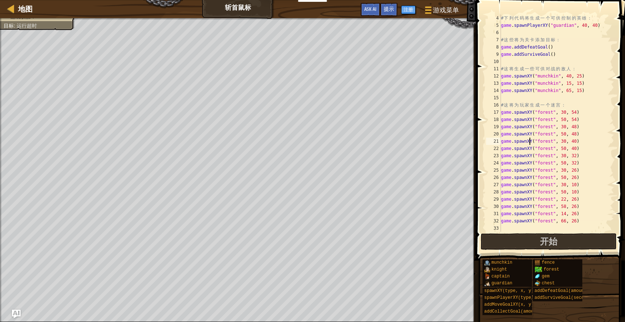
click at [584, 223] on div "# 下 列 代 码 将 生 成 一 个 可 供 控 制 的 英 雄 ： game . spawnPlayerXY ( "guardian" , 40 , 40…" at bounding box center [557, 130] width 115 height 232
click at [558, 28] on div "# 下 列 代 码 将 生 成 一 个 可 供 控 制 的 英 雄 ： game . spawnPlayerXY ( "guardian" , 40 , 40…" at bounding box center [557, 130] width 115 height 232
type textarea "game.spawnPlayerXY("guardian", 40, 40)"
click at [556, 33] on div "# 下 列 代 码 将 生 成 一 个 可 供 控 制 的 英 雄 ： game . spawnPlayerXY ( "guardian" , 40 , 40…" at bounding box center [557, 130] width 115 height 232
click at [567, 58] on div "# 下 列 代 码 将 生 成 一 个 可 供 控 制 的 英 雄 ： game . spawnPlayerXY ( "guardian" , 40 , 40…" at bounding box center [557, 130] width 115 height 232
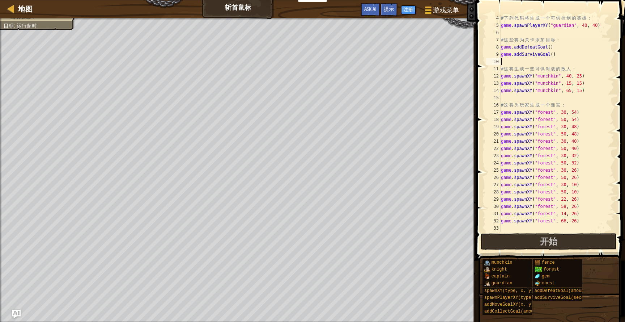
click at [593, 89] on div "# 下 列 代 码 将 生 成 一 个 可 供 控 制 的 英 雄 ： game . spawnPlayerXY ( "guardian" , 40 , 40…" at bounding box center [557, 130] width 115 height 232
click at [575, 237] on button "开始" at bounding box center [549, 241] width 136 height 17
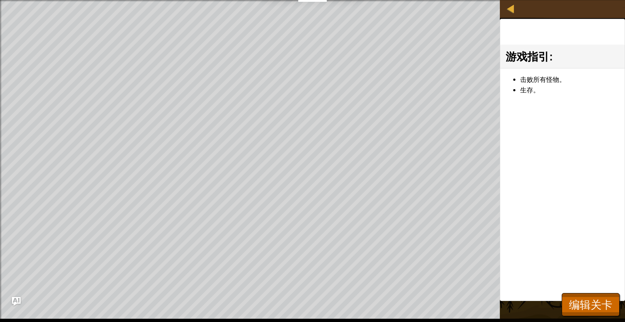
click at [545, 155] on div "游戏指引 : 击败所有怪物。 生存。" at bounding box center [562, 160] width 125 height 282
click at [548, 68] on div "击败所有怪物。 生存。" at bounding box center [562, 85] width 124 height 35
click at [541, 107] on div "游戏指引 : 击败所有怪物。 生存。" at bounding box center [562, 160] width 125 height 282
click at [582, 304] on span "编辑关卡" at bounding box center [590, 304] width 43 height 15
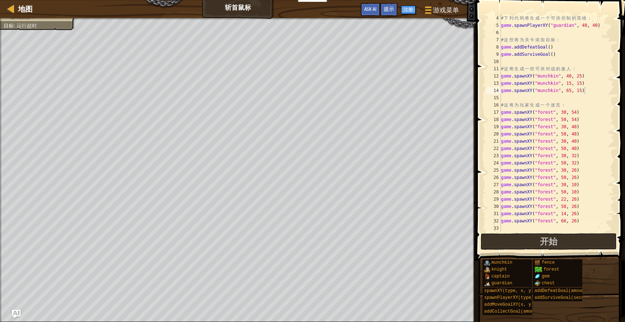
type textarea "game.spawnXY("forest", 66, 26)"
click at [598, 222] on div "# 下 列 代 码 将 生 成 一 个 可 供 控 制 的 英 雄 ： game . spawnPlayerXY ( "guardian" , 40 , 40…" at bounding box center [557, 130] width 115 height 232
click at [556, 228] on div "# 下 列 代 码 将 生 成 一 个 可 供 控 制 的 英 雄 ： game . spawnPlayerXY ( "guardian" , 40 , 40…" at bounding box center [557, 130] width 115 height 232
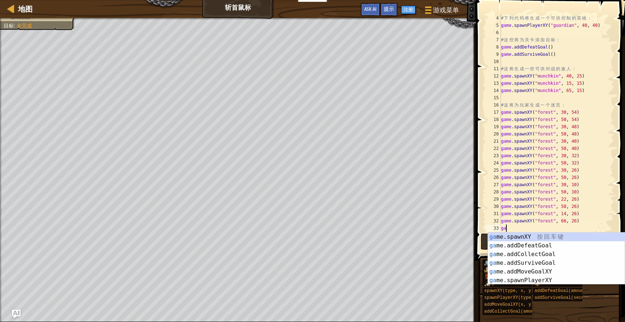
type textarea "g"
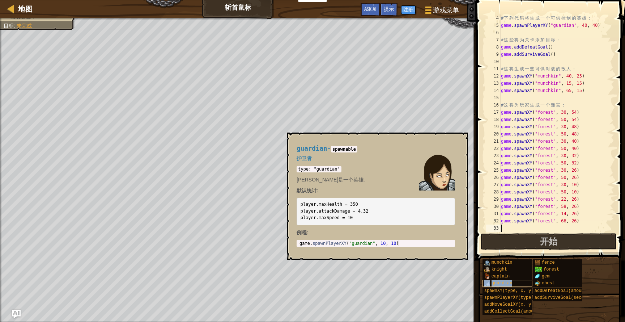
click at [498, 284] on span "guardian" at bounding box center [502, 282] width 21 height 5
click at [509, 227] on div "# 下 列 代 码 将 生 成 一 个 可 供 控 制 的 英 雄 ： game . spawnPlayerXY ( "guardian" , 40 , 40…" at bounding box center [557, 130] width 115 height 232
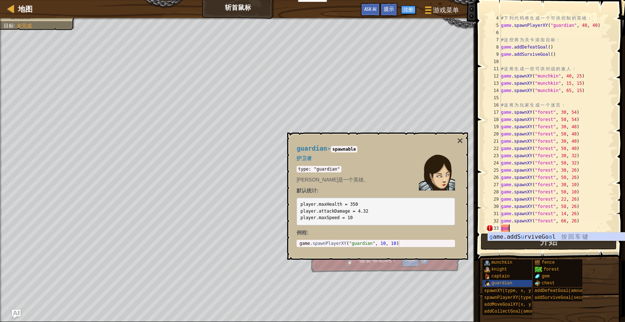
type textarea "g"
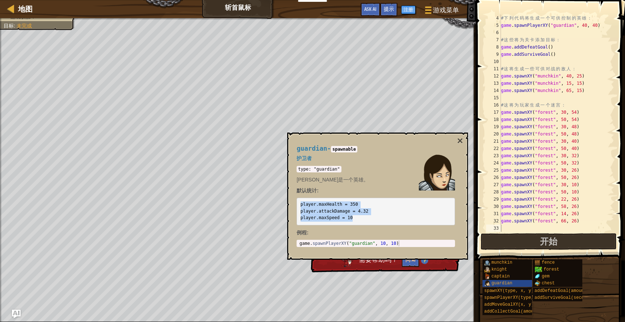
drag, startPoint x: 301, startPoint y: 204, endPoint x: 361, endPoint y: 221, distance: 62.7
click at [361, 221] on pre "player.maxHealth = 350 player.attackDamage = 4.32 player.maxSpeed = 10" at bounding box center [376, 212] width 158 height 28
click at [389, 264] on div "需要帮助吗？ 问 AI" at bounding box center [384, 258] width 136 height 18
click at [411, 263] on button "问 AI" at bounding box center [410, 259] width 17 height 13
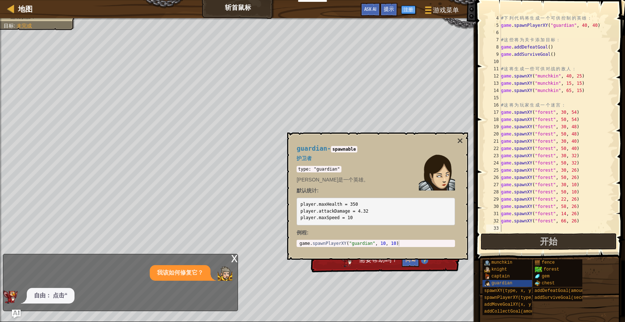
click at [232, 303] on div "自由： 点击“" at bounding box center [118, 296] width 231 height 16
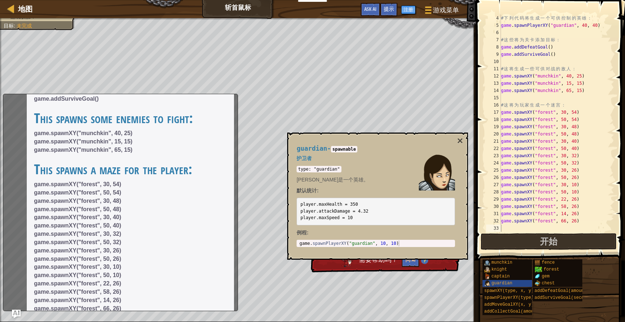
scroll to position [235, 0]
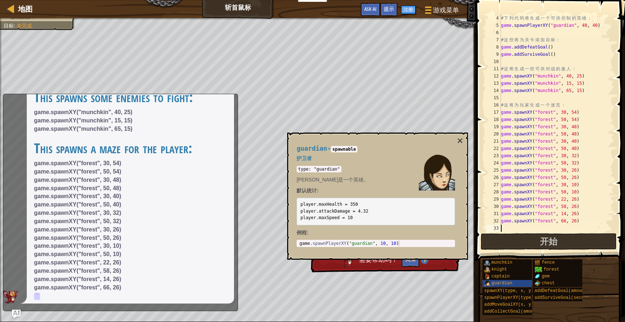
click at [231, 98] on div "自由： 点击“测试关卡”按钮完成关卡。 问题： 行数16： 确保点击“测试关卡” 解释： 此关卡不需要进行任何代码更改。 代码： ` When playing…" at bounding box center [130, 98] width 207 height 411
click at [18, 307] on div "x 我该如何修复它？ 自由： 点击“测试关卡”按钮完成关卡。 问题： 行数16： 确保点击“测试关卡” 解释： 此关卡不需要进行任何代码更改。 代码： ` W…" at bounding box center [120, 202] width 235 height 217
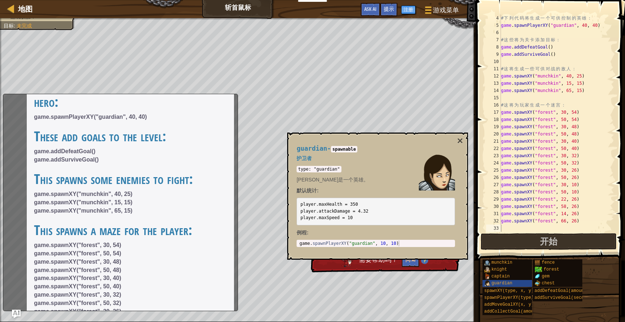
scroll to position [56, 0]
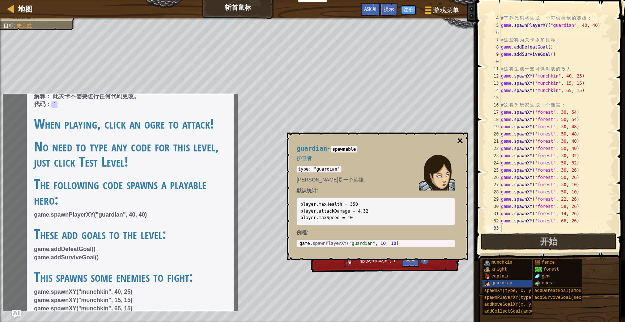
click at [460, 141] on button "×" at bounding box center [460, 141] width 6 height 10
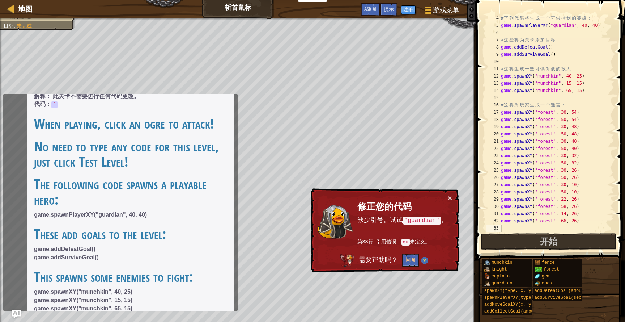
click at [435, 218] on code ""guardian"" at bounding box center [422, 220] width 38 height 8
click at [435, 218] on code ""guardian"" at bounding box center [422, 221] width 38 height 9
click at [428, 218] on code ""guardian"" at bounding box center [422, 220] width 38 height 8
click at [526, 229] on div "# 下 列 代 码 将 生 成 一 个 可 供 控 制 的 英 雄 ： game . spawnPlayerXY ( "guardian" , 40 , 40…" at bounding box center [557, 130] width 115 height 232
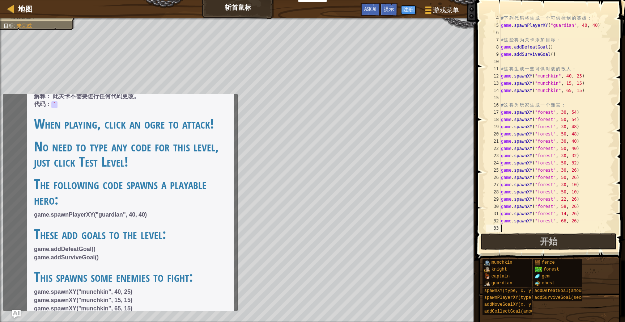
click at [526, 229] on div "# 下 列 代 码 将 生 成 一 个 可 供 控 制 的 英 雄 ： game . spawnPlayerXY ( "guardian" , 40 , 40…" at bounding box center [557, 130] width 115 height 232
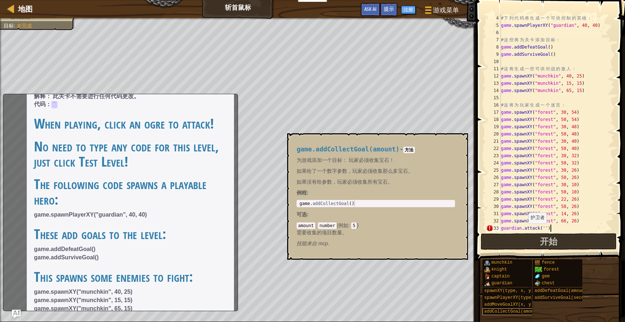
scroll to position [3, 4]
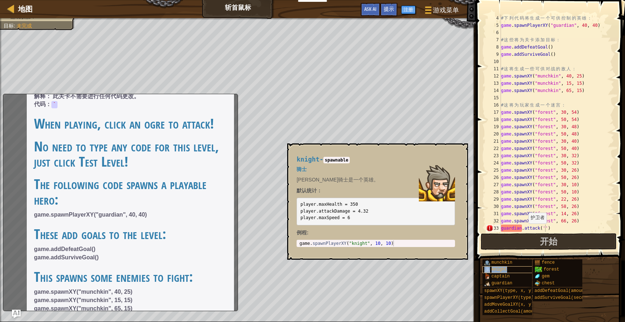
click at [498, 272] on span "knight" at bounding box center [500, 269] width 16 height 5
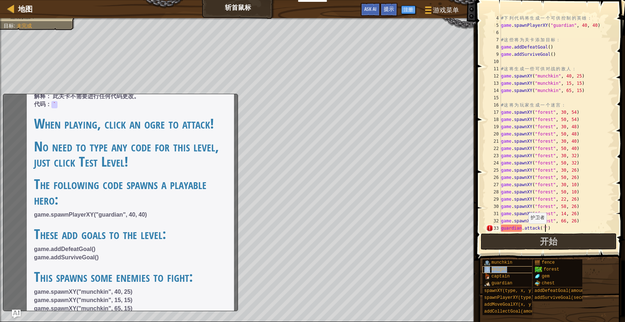
click at [498, 272] on span "knight" at bounding box center [500, 269] width 16 height 5
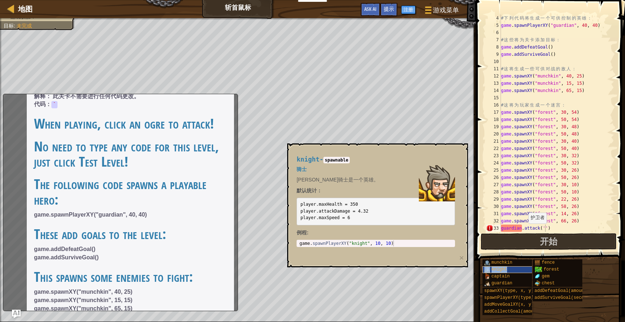
click at [498, 272] on span "knight" at bounding box center [500, 269] width 16 height 5
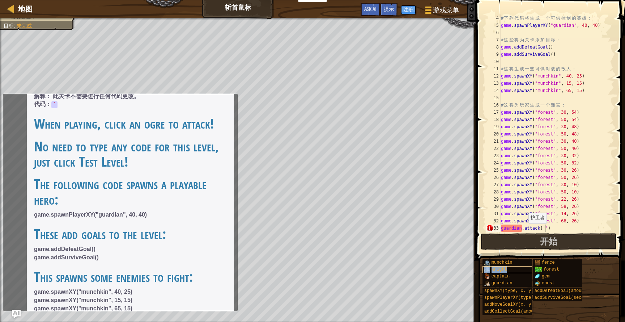
click at [498, 272] on span "knight" at bounding box center [500, 269] width 16 height 5
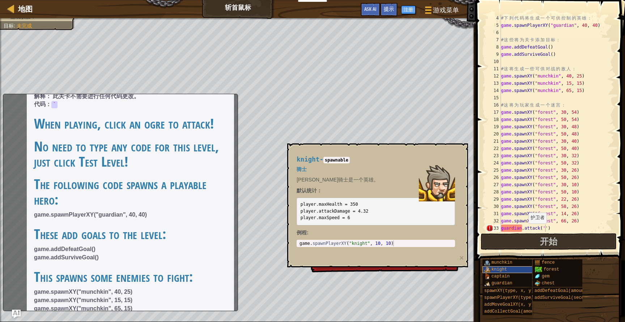
click at [498, 266] on div "knight" at bounding box center [514, 269] width 63 height 7
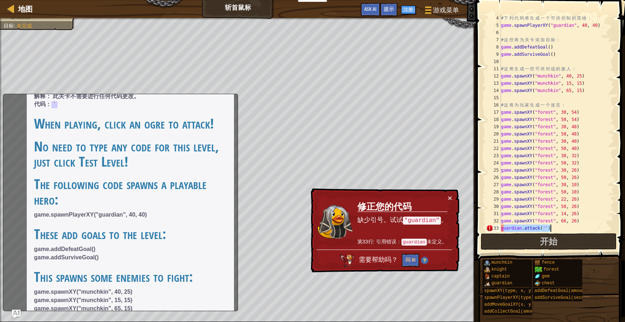
drag, startPoint x: 503, startPoint y: 227, endPoint x: 561, endPoint y: 226, distance: 57.5
click at [561, 226] on div "# 下 列 代 码 将 生 成 一 个 可 供 控 制 的 英 雄 ： game . spawnPlayerXY ( "guardian" , 40 , 40…" at bounding box center [557, 130] width 115 height 232
type textarea "g"
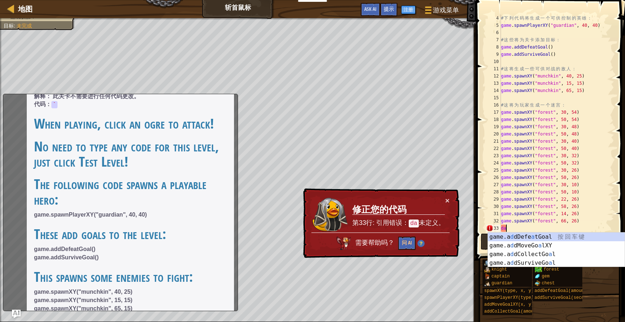
type textarea "d"
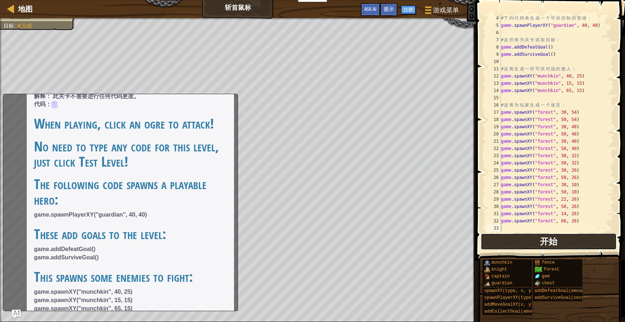
click at [508, 238] on button "开始" at bounding box center [549, 241] width 136 height 17
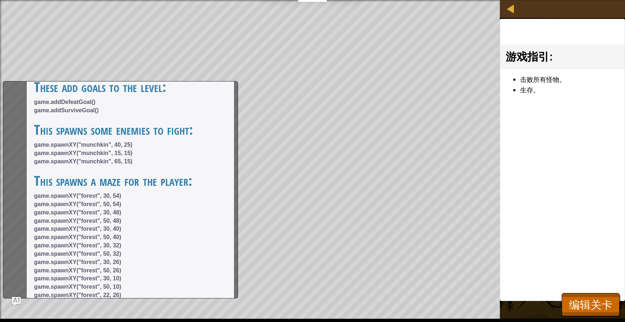
scroll to position [235, 0]
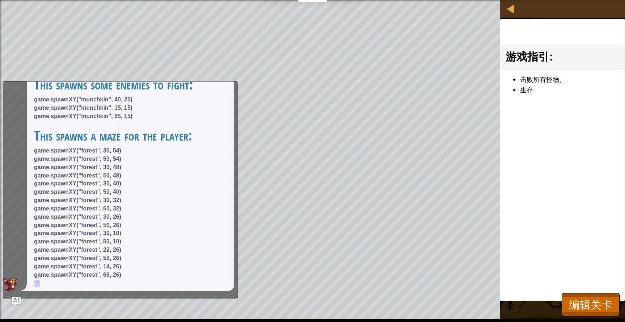
click at [50, 282] on p "game.spawnXY("forest", 30, 54) game.spawnXY("forest", 50, 54) game.spawnXY("for…" at bounding box center [130, 217] width 193 height 140
click at [41, 282] on p "game.spawnXY("forest", 30, 54) game.spawnXY("forest", 50, 54) game.spawnXY("for…" at bounding box center [130, 217] width 193 height 140
click at [135, 83] on h1 "This spawns some enemies to fight:" at bounding box center [130, 84] width 193 height 15
click at [16, 298] on img "Ask AI" at bounding box center [16, 300] width 9 height 9
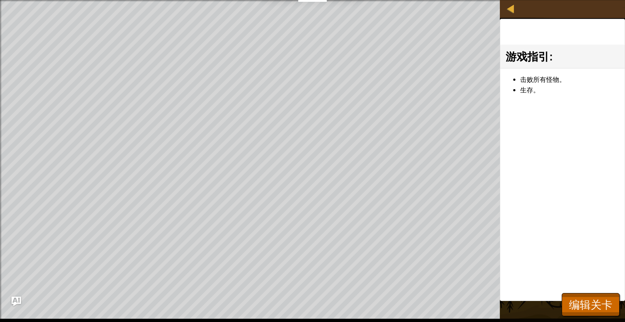
click at [12, 296] on button "Ask AI" at bounding box center [16, 300] width 9 height 9
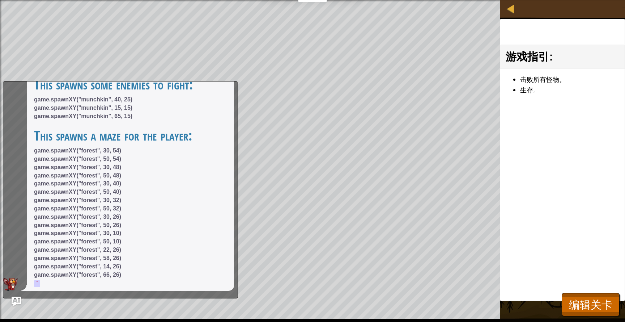
click at [12, 296] on button "Ask AI" at bounding box center [16, 300] width 9 height 9
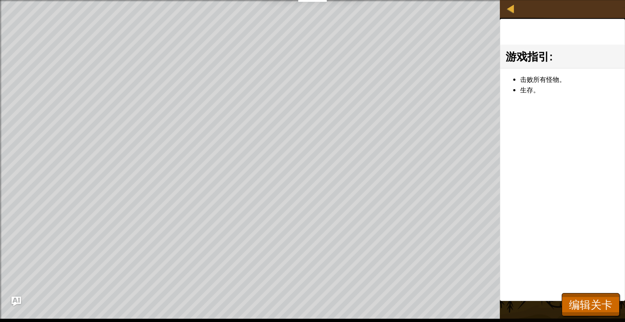
click at [12, 296] on button "Ask AI" at bounding box center [16, 300] width 9 height 9
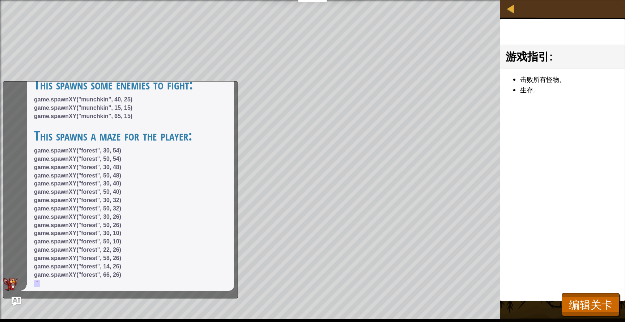
click at [12, 296] on button "Ask AI" at bounding box center [16, 300] width 9 height 9
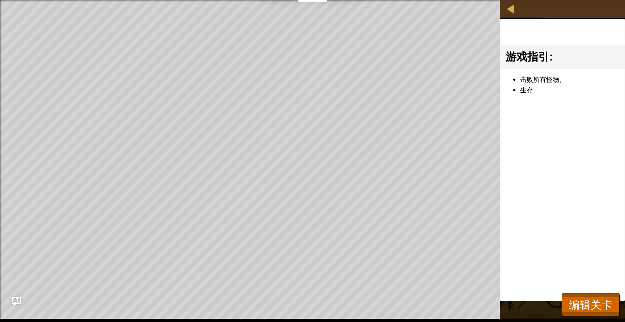
click at [12, 296] on button "Ask AI" at bounding box center [16, 300] width 9 height 9
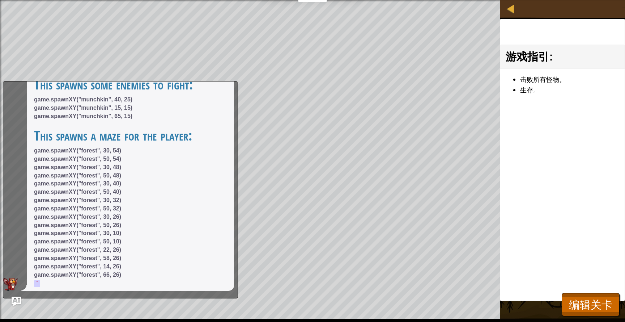
click at [12, 296] on button "Ask AI" at bounding box center [16, 300] width 9 height 9
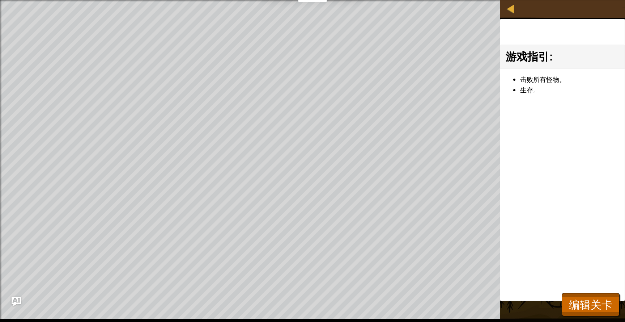
click at [12, 296] on button "Ask AI" at bounding box center [16, 300] width 9 height 9
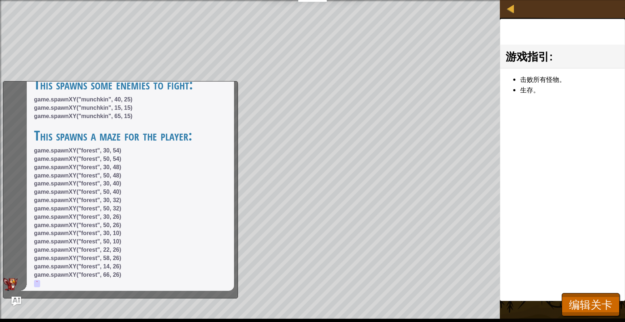
click at [12, 296] on button "Ask AI" at bounding box center [16, 300] width 9 height 9
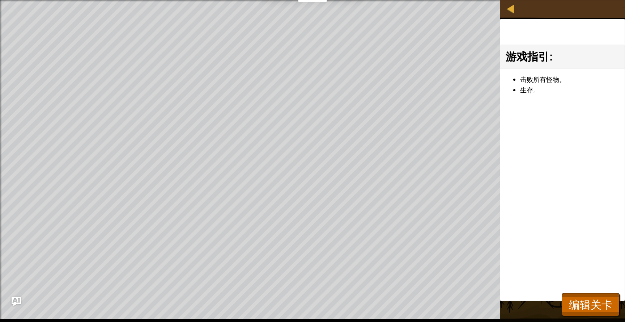
click at [12, 296] on button "Ask AI" at bounding box center [16, 300] width 9 height 9
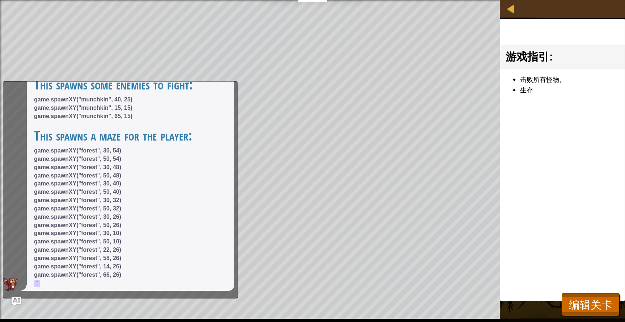
click at [12, 296] on button "Ask AI" at bounding box center [16, 300] width 9 height 9
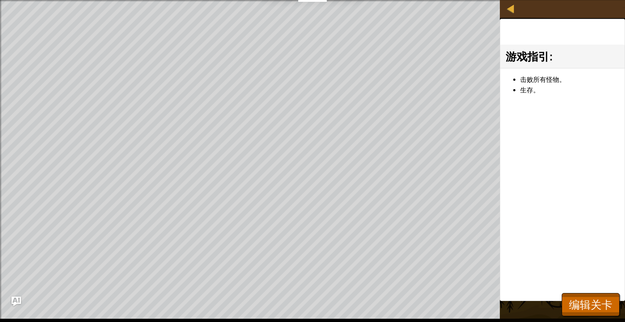
click at [12, 296] on button "Ask AI" at bounding box center [16, 300] width 9 height 9
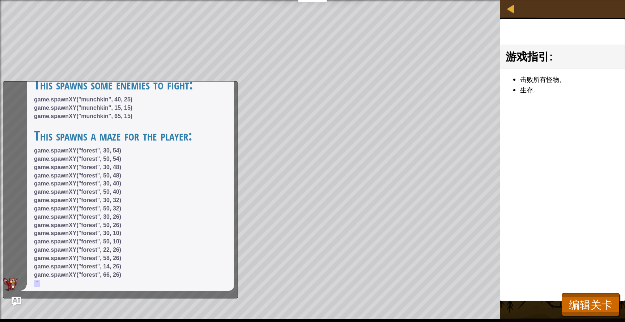
click at [12, 296] on button "Ask AI" at bounding box center [16, 300] width 9 height 9
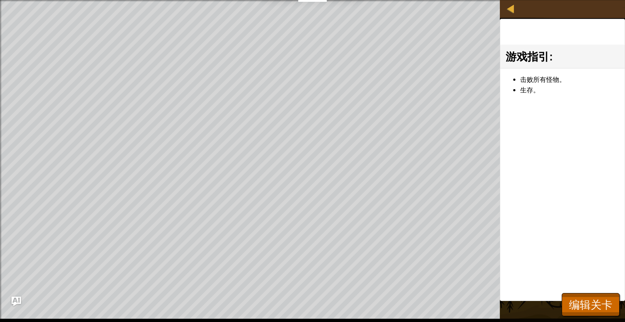
click at [12, 296] on button "Ask AI" at bounding box center [16, 300] width 9 height 9
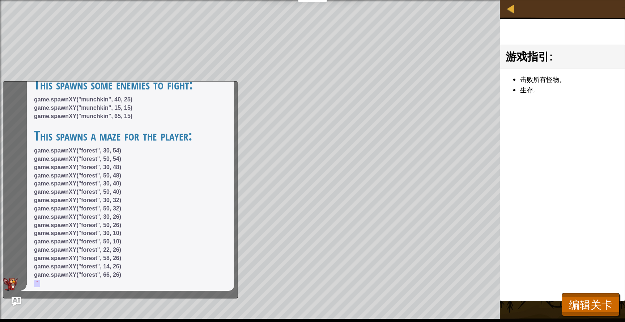
click at [12, 296] on button "Ask AI" at bounding box center [16, 300] width 9 height 9
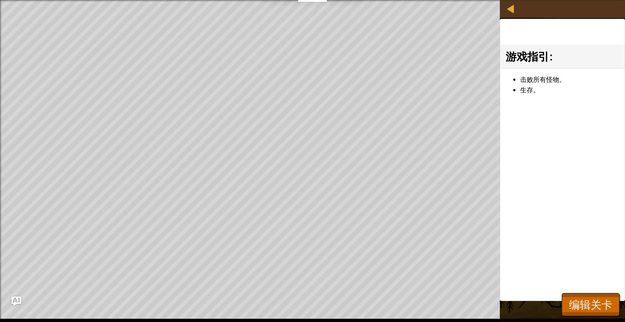
click at [12, 296] on button "Ask AI" at bounding box center [16, 300] width 9 height 9
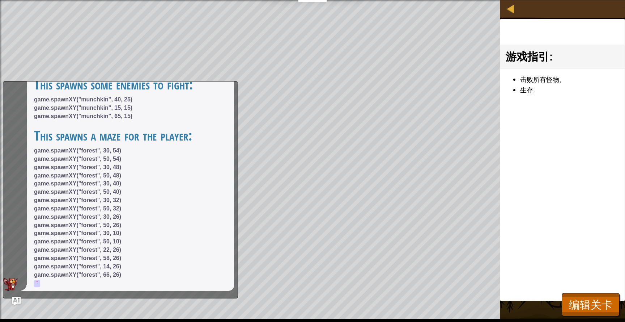
click at [12, 297] on button "Ask AI" at bounding box center [16, 301] width 9 height 9
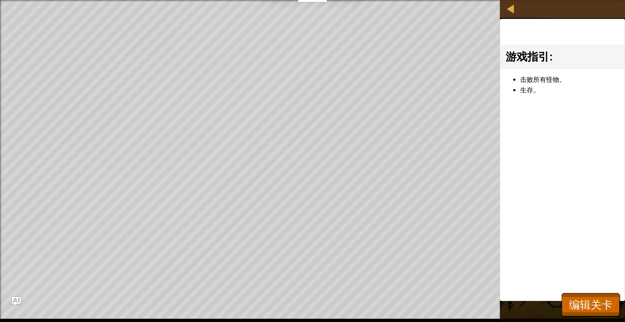
click at [12, 297] on button "Ask AI" at bounding box center [16, 301] width 9 height 9
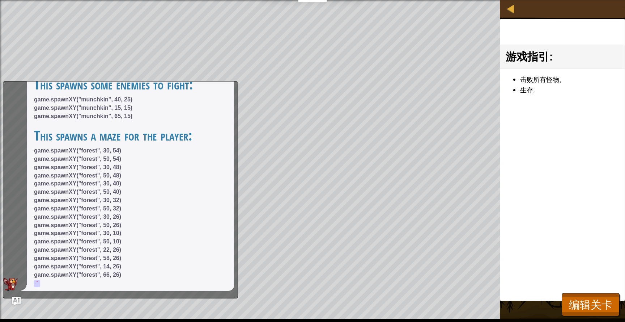
click at [12, 297] on button "Ask AI" at bounding box center [16, 301] width 9 height 9
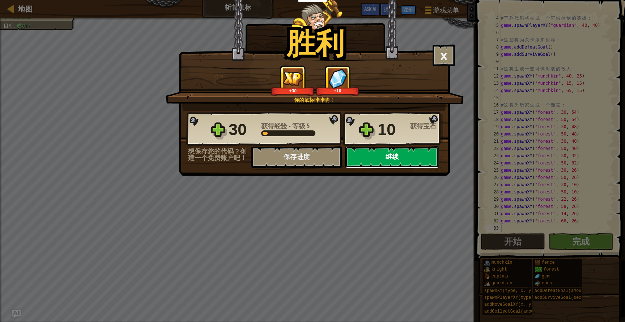
click at [393, 160] on button "继续" at bounding box center [392, 157] width 93 height 22
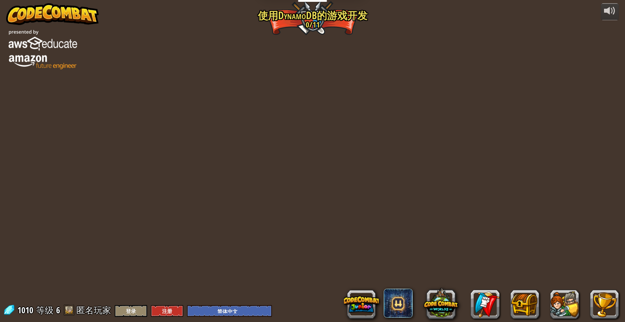
select select "zh-HANS"
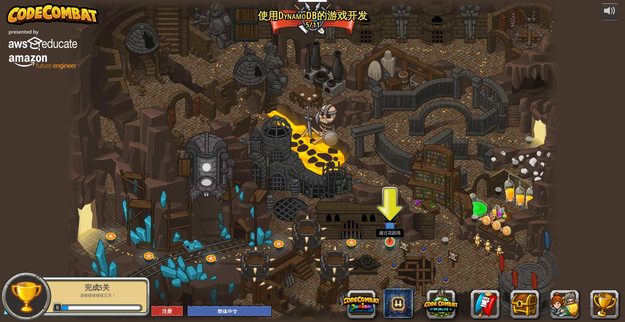
click at [389, 236] on img at bounding box center [390, 228] width 13 height 30
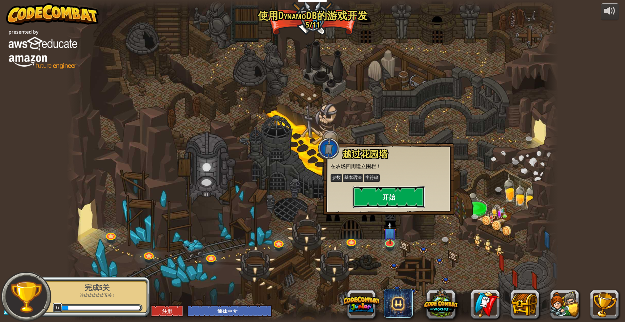
click at [401, 193] on button "开始" at bounding box center [389, 197] width 72 height 22
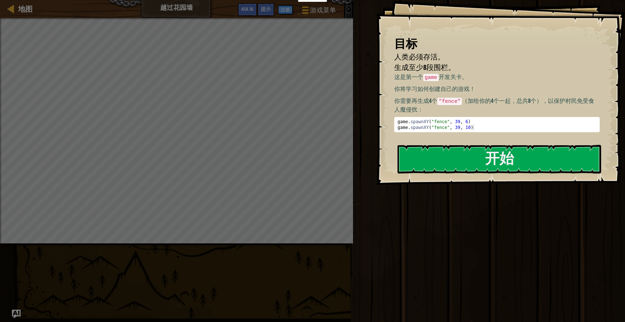
click at [443, 121] on div "game . spawnXY ( "fence" , 39 , 6 ) game . spawnXY ( "fence" , 39 , 10 )" at bounding box center [497, 130] width 202 height 23
click at [460, 85] on p "你将学习如何创建自己的游戏！" at bounding box center [497, 89] width 206 height 8
click at [478, 132] on div "这是第一个 game 开发关卡。 你将学习如何创建自己的游戏！ 你需要再生成4个 "fence" （加给你的4个一起，总共8个），以保护村民免受食人魔侵扰： …" at bounding box center [497, 103] width 206 height 60
type textarea "game.spawnXY("fence", 39, 10)"
drag, startPoint x: 479, startPoint y: 128, endPoint x: 387, endPoint y: 129, distance: 91.9
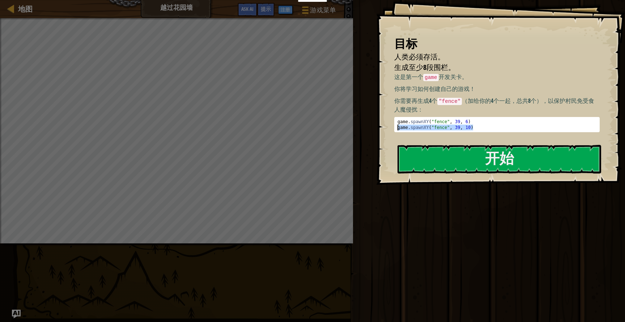
click at [387, 129] on div "目标 人类必须存活。 生成至少8段围栏。 这是第一个 game 开发关卡。 你将学习如何创建自己的游戏！ 你需要再生成4个 "fence" （加给你的4个一起…" at bounding box center [500, 92] width 249 height 185
click at [487, 127] on div "game . spawnXY ( "fence" , 39 , 6 ) game . spawnXY ( "fence" , 39 , 10 )" at bounding box center [497, 130] width 202 height 23
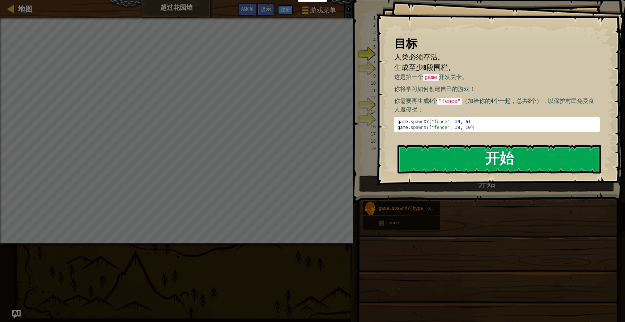
click at [466, 161] on button "开始" at bounding box center [500, 159] width 204 height 29
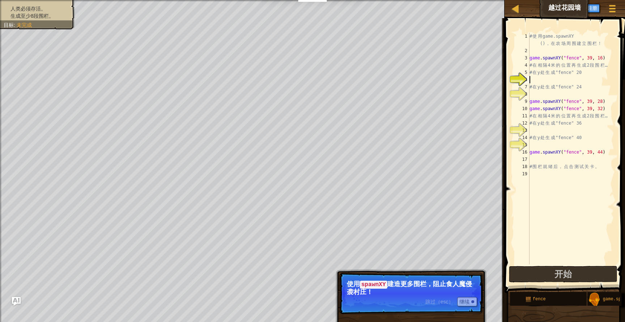
click at [554, 79] on div "# 使 用 game.spawnXY () ， 在 农 场 周 围 建 立 围 栏 ！ game . spawnXY ( "fence" , 39 , 16 …" at bounding box center [571, 159] width 86 height 253
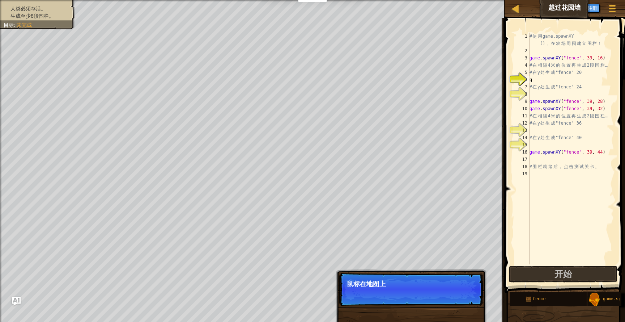
scroll to position [0, 0]
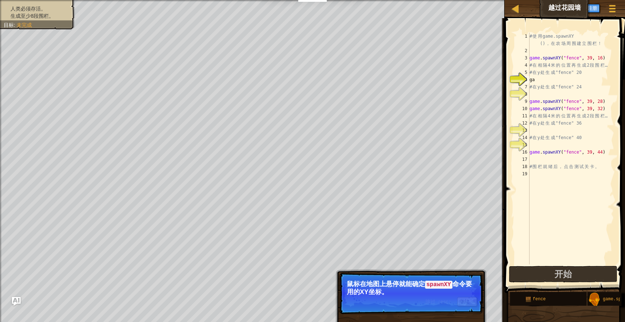
type textarea "g"
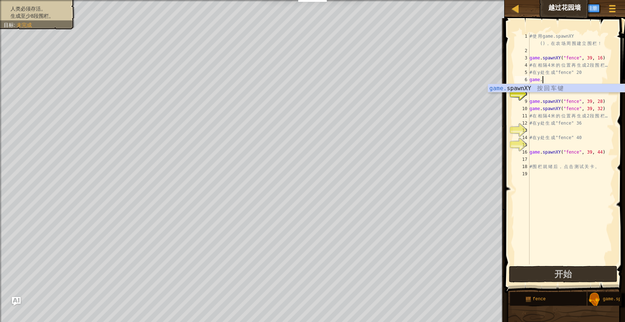
scroll to position [3, 1]
click at [558, 79] on div "# 使 用 game.spawnXY () ， 在 农 场 周 围 建 立 围 栏 ！ game . spawnXY ( "fence" , 39 , 16 …" at bounding box center [571, 159] width 86 height 253
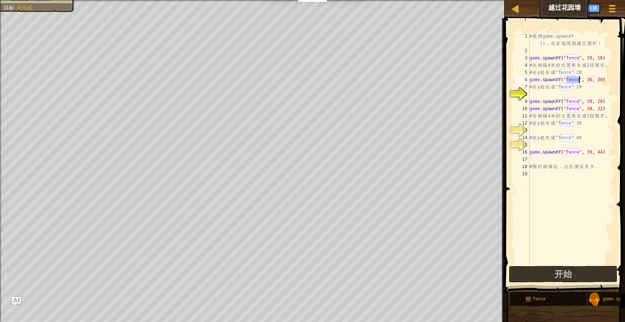
click at [589, 79] on div "# 使 用 game.spawnXY () ， 在 农 场 周 围 建 立 围 栏 ！ game . spawnXY ( "fence" , 39 , 16 …" at bounding box center [571, 159] width 86 height 253
click at [589, 64] on div "# 使 用 game.spawnXY () ， 在 农 场 周 围 建 立 围 栏 ！ game . spawnXY ( "fence" , 39 , 16 …" at bounding box center [571, 159] width 86 height 253
click at [592, 79] on div "# 使 用 game.spawnXY () ， 在 农 场 周 围 建 立 围 栏 ！ game . spawnXY ( "fence" , 39 , 16 …" at bounding box center [571, 159] width 86 height 253
click at [601, 78] on div "# 使 用 game.spawnXY () ， 在 农 场 周 围 建 立 围 栏 ！ game . spawnXY ( "fence" , 39 , 16 …" at bounding box center [571, 159] width 86 height 253
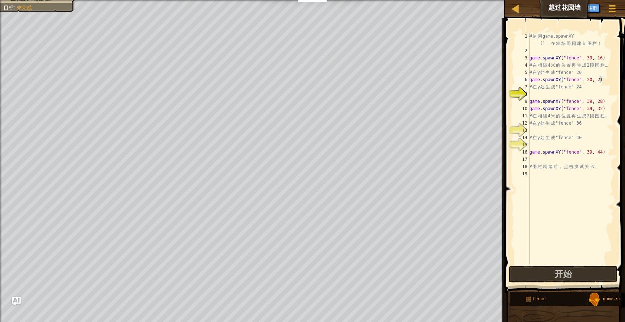
scroll to position [3, 6]
click at [589, 79] on div "# 使 用 game.spawnXY () ， 在 农 场 周 围 建 立 围 栏 ！ game . spawnXY ( "fence" , 39 , 16 …" at bounding box center [571, 159] width 86 height 253
type textarea "# 在y处生成"fence" 24"
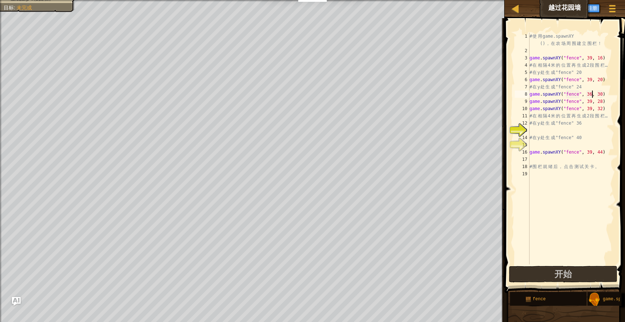
click at [592, 93] on div "# 使 用 game.spawnXY () ， 在 农 场 周 围 建 立 围 栏 ！ game . spawnXY ( "fence" , 39 , 16 …" at bounding box center [571, 159] width 86 height 253
click at [603, 92] on div "# 使 用 game.spawnXY () ， 在 农 场 周 围 建 立 围 栏 ！ game . spawnXY ( "fence" , 39 , 16 …" at bounding box center [571, 159] width 86 height 253
type textarea "game.spawnXY("fence", 39, 24)"
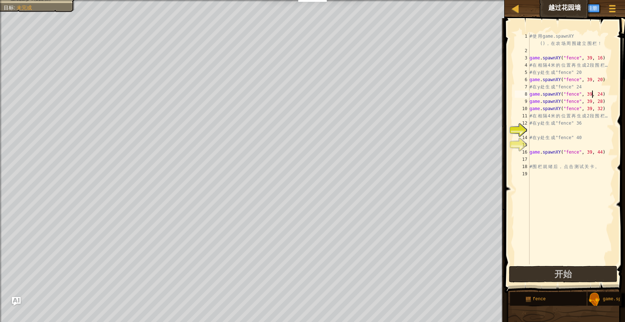
click at [554, 128] on div "# 使 用 game.spawnXY () ， 在 农 场 周 围 建 立 围 栏 ！ game . spawnXY ( "fence" , 39 , 16 …" at bounding box center [571, 159] width 86 height 253
click at [564, 10] on button "Ask AI" at bounding box center [555, 7] width 20 height 13
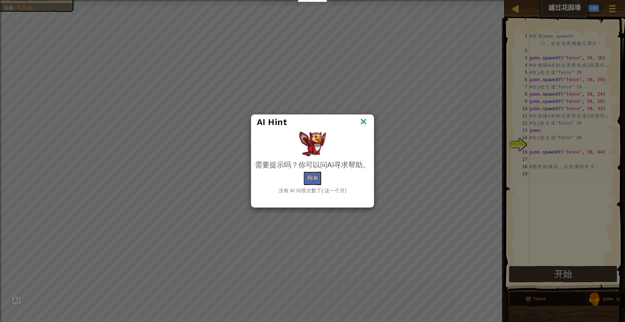
click at [365, 122] on img at bounding box center [363, 122] width 9 height 11
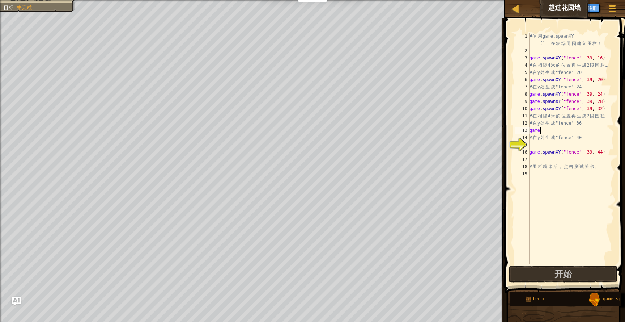
click at [544, 128] on div "# 使 用 game.spawnXY () ， 在 农 场 周 围 建 立 围 栏 ！ game . spawnXY ( "fence" , 39 , 16 …" at bounding box center [571, 159] width 86 height 253
type textarea "game.spawnXY("fence", 36, 30)"
click at [562, 146] on div "# 使 用 game.spawnXY () ， 在 农 场 周 围 建 立 围 栏 ！ game . spawnXY ( "fence" , 39 , 16 …" at bounding box center [571, 159] width 86 height 253
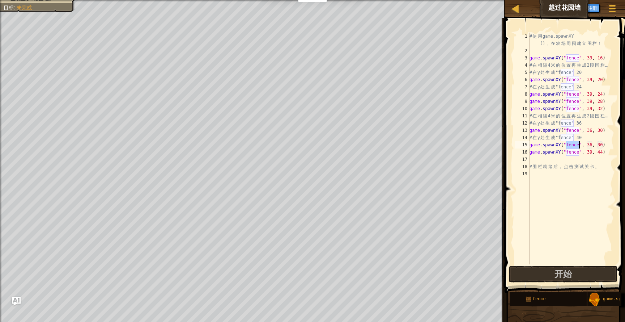
click at [590, 128] on div "# 使 用 game.spawnXY () ， 在 农 场 周 围 建 立 围 栏 ！ game . spawnXY ( "fence" , 39 , 16 …" at bounding box center [571, 159] width 86 height 253
click at [602, 131] on div "# 使 用 game.spawnXY () ， 在 农 场 周 围 建 立 围 栏 ！ game . spawnXY ( "fence" , 39 , 16 …" at bounding box center [571, 159] width 86 height 253
click at [601, 144] on div "# 使 用 game.spawnXY () ， 在 农 场 周 围 建 立 围 栏 ！ game . spawnXY ( "fence" , 39 , 16 …" at bounding box center [571, 159] width 86 height 253
type textarea "game.spawnXY("fence", 39, 40)"
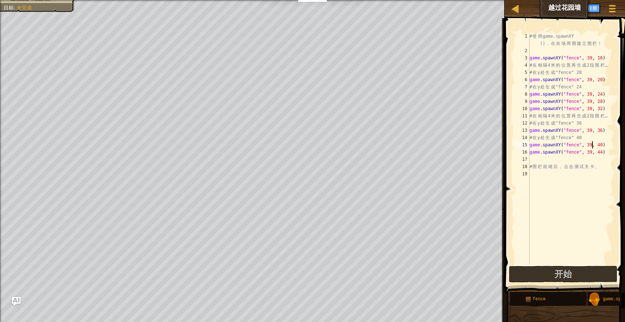
scroll to position [3, 5]
click at [581, 182] on div "# 使 用 game.spawnXY () ， 在 农 场 周 围 建 立 围 栏 ！ game . spawnXY ( "fence" , 39 , 16 …" at bounding box center [571, 159] width 86 height 253
click at [584, 268] on button "开始" at bounding box center [563, 274] width 109 height 17
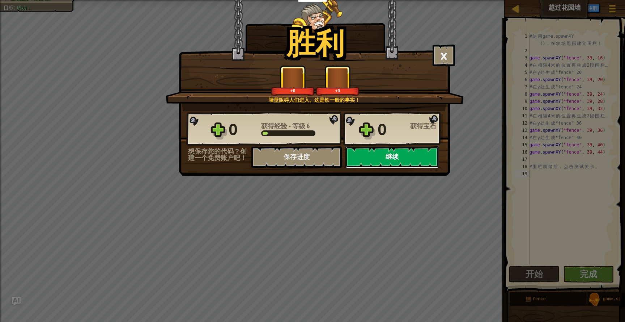
click at [390, 157] on button "继续" at bounding box center [392, 157] width 93 height 22
select select "zh-HANS"
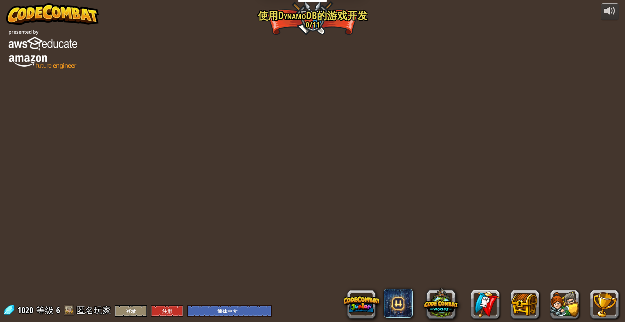
select select "zh-HANS"
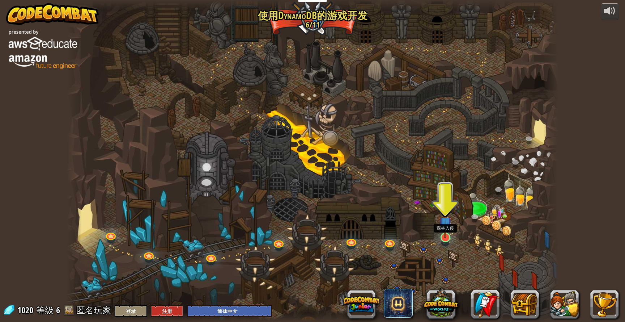
click at [445, 237] on img at bounding box center [445, 223] width 13 height 30
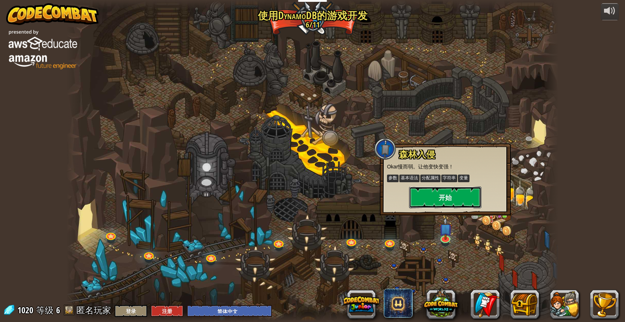
click at [443, 195] on button "开始" at bounding box center [445, 197] width 72 height 22
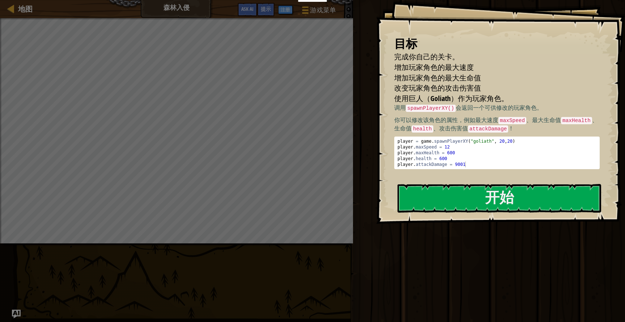
drag, startPoint x: 427, startPoint y: 89, endPoint x: 484, endPoint y: 90, distance: 57.2
click at [484, 90] on li "改变玩家角色的攻击伤害值" at bounding box center [491, 88] width 213 height 10
click at [470, 157] on div "player = game . spawnPlayerXY ( "goliath" , 20 , 20 ) player . maxSpeed = 12 pl…" at bounding box center [497, 158] width 202 height 41
click at [465, 151] on div "player = game . spawnPlayerXY ( "goliath" , 20 , 20 ) player . maxSpeed = 12 pl…" at bounding box center [497, 158] width 202 height 41
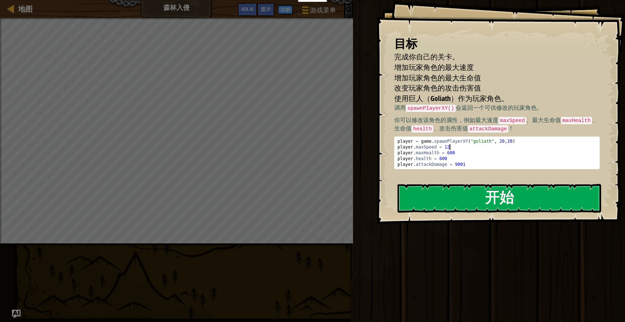
click at [460, 144] on div "player = game . spawnPlayerXY ( "goliath" , 20 , 20 ) player . maxSpeed = 12 pl…" at bounding box center [497, 158] width 202 height 41
click at [463, 152] on div "player = game . spawnPlayerXY ( "goliath" , 20 , 20 ) player . maxSpeed = 12 pl…" at bounding box center [497, 158] width 202 height 41
click at [443, 141] on div "player = game . spawnPlayerXY ( "goliath" , 20 , 20 ) player . maxSpeed = 12 pl…" at bounding box center [497, 158] width 202 height 41
click at [485, 139] on div "player = game . spawnPlayerXY ( "goliath" , 20 , 20 ) player . maxSpeed = 12 pl…" at bounding box center [497, 158] width 202 height 41
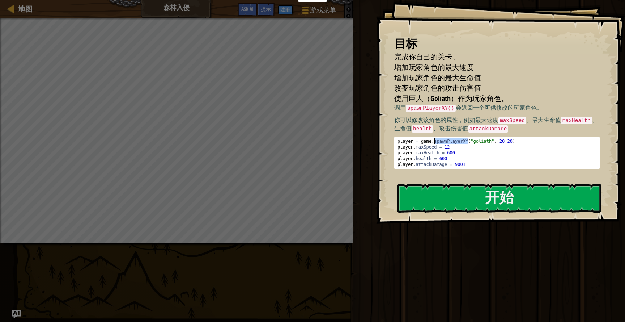
click at [485, 139] on div "player = game . spawnPlayerXY ( "goliath" , 20 , 20 ) player . maxSpeed = 12 pl…" at bounding box center [497, 158] width 202 height 41
click at [504, 140] on div "player = game . spawnPlayerXY ( "goliath" , 20 , 20 ) player . maxSpeed = 12 pl…" at bounding box center [497, 158] width 202 height 41
click at [510, 141] on div "player = game . spawnPlayerXY ( "goliath" , 20 , 20 ) player . maxSpeed = 12 pl…" at bounding box center [497, 158] width 202 height 41
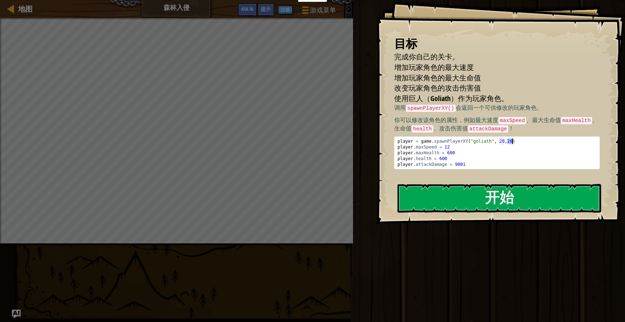
click at [476, 151] on div "player = game . spawnPlayerXY ( "goliath" , 20 , 20 ) player . maxSpeed = 12 pl…" at bounding box center [497, 158] width 202 height 41
click at [457, 143] on div "player = game . spawnPlayerXY ( "goliath" , 20 , 20 ) player . maxSpeed = 12 pl…" at bounding box center [497, 158] width 202 height 41
click at [456, 145] on div "player = game . spawnPlayerXY ( "goliath" , 20 , 20 ) player . maxSpeed = 12 pl…" at bounding box center [497, 158] width 202 height 41
click at [458, 150] on div "player = game . spawnPlayerXY ( "goliath" , 20 , 20 ) player . maxSpeed = 12 pl…" at bounding box center [497, 158] width 202 height 41
click at [453, 155] on div "player = game . spawnPlayerXY ( "goliath" , 20 , 20 ) player . maxSpeed = 12 pl…" at bounding box center [497, 158] width 202 height 41
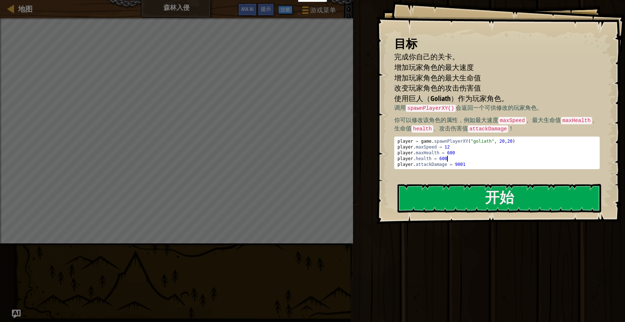
click at [470, 164] on div "player = game . spawnPlayerXY ( "goliath" , 20 , 20 ) player . maxSpeed = 12 pl…" at bounding box center [497, 158] width 202 height 41
click at [457, 152] on div "player = game . spawnPlayerXY ( "goliath" , 20 , 20 ) player . maxSpeed = 12 pl…" at bounding box center [497, 158] width 202 height 41
type textarea "player.maxHealth = 600"
drag, startPoint x: 487, startPoint y: 101, endPoint x: 542, endPoint y: 101, distance: 54.6
click at [542, 101] on li "使用巨人（Goliath）作为玩家角色。" at bounding box center [491, 98] width 213 height 10
